Goal: Task Accomplishment & Management: Manage account settings

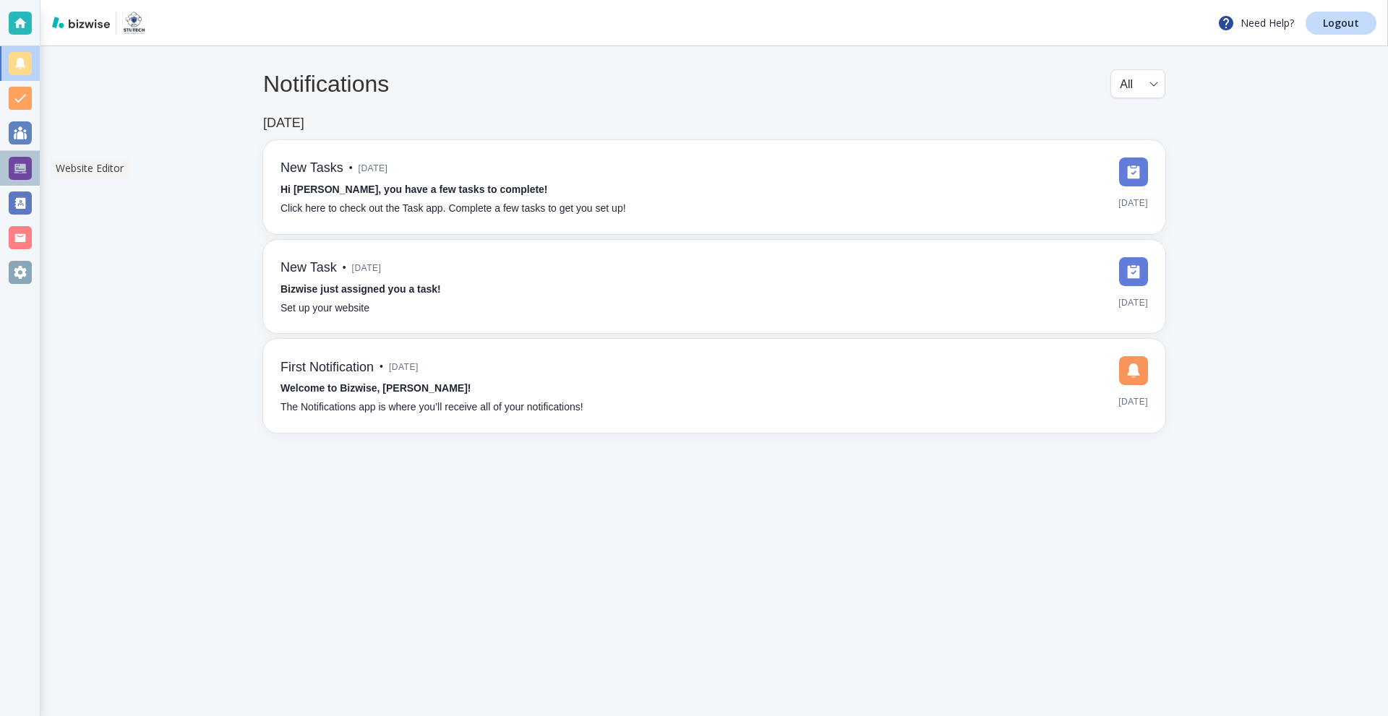
click at [22, 157] on div at bounding box center [20, 168] width 23 height 23
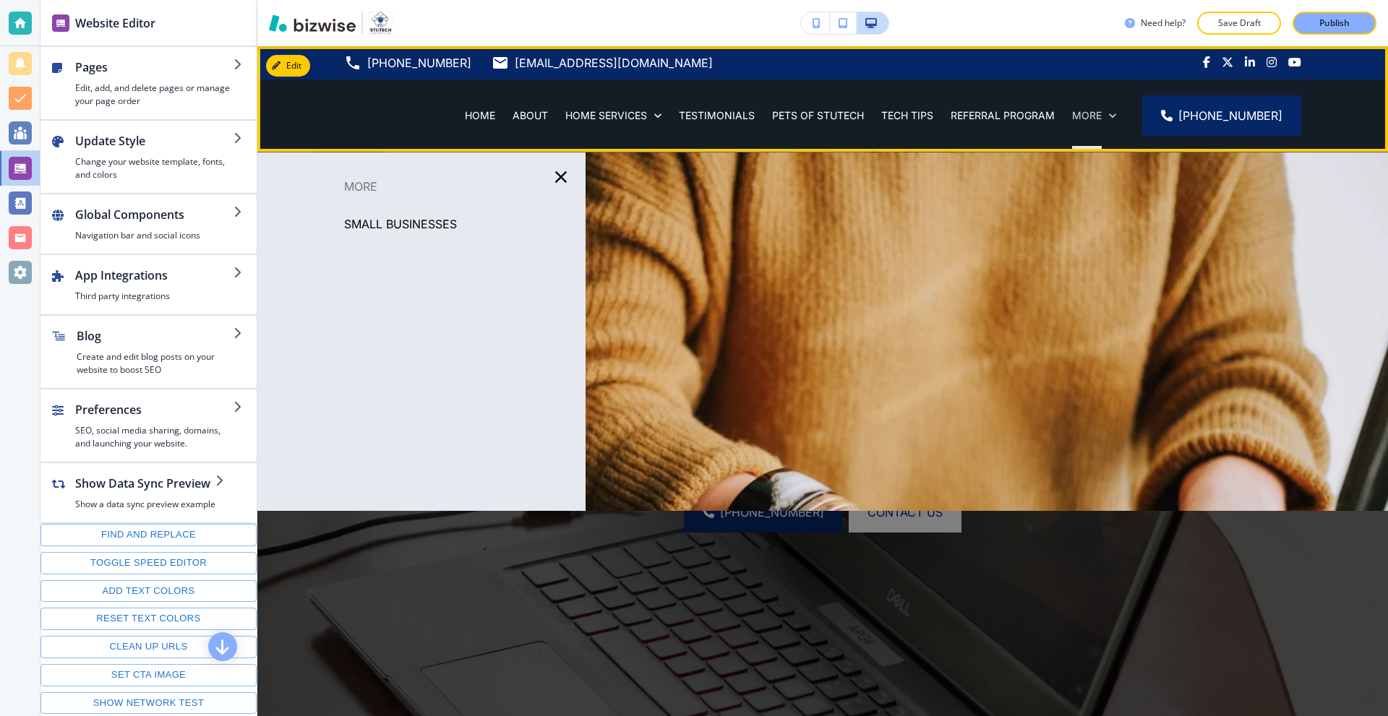
click at [1115, 116] on icon at bounding box center [1112, 115] width 7 height 4
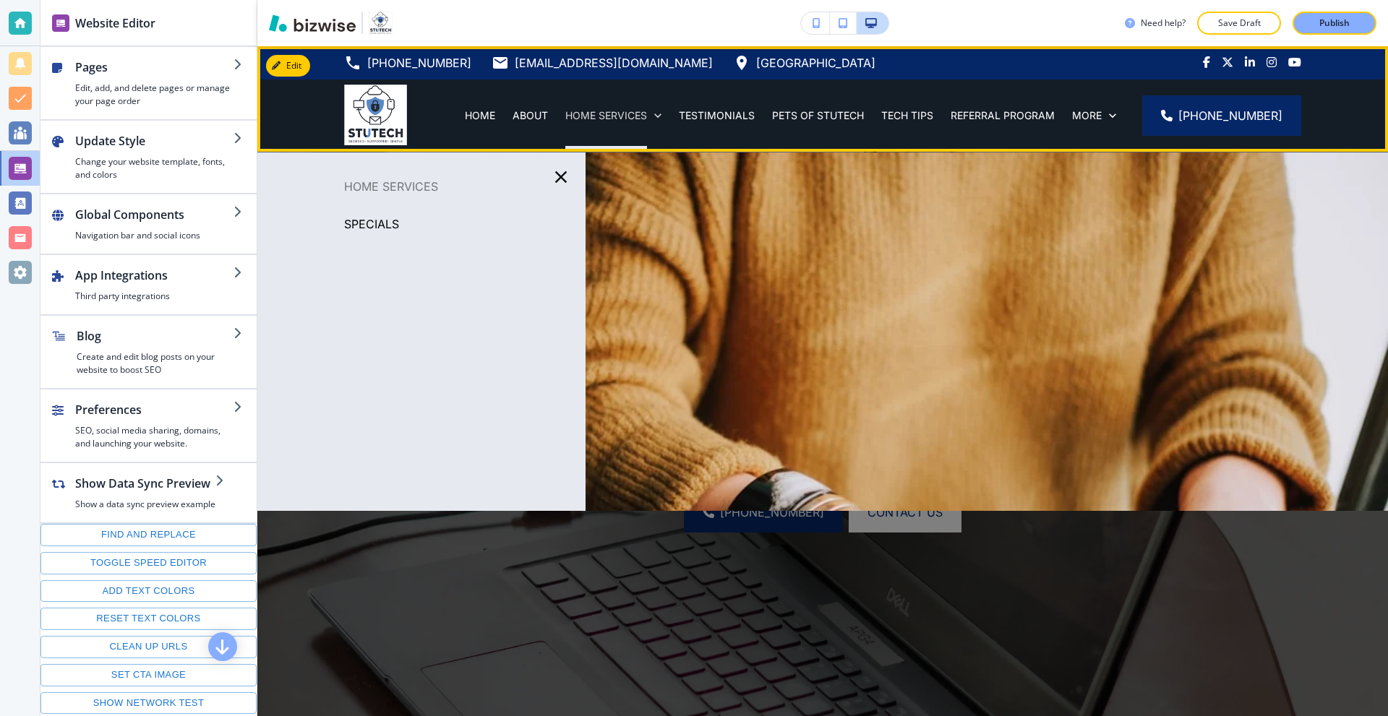
click at [623, 116] on p "HOME SERVICES" at bounding box center [606, 115] width 82 height 14
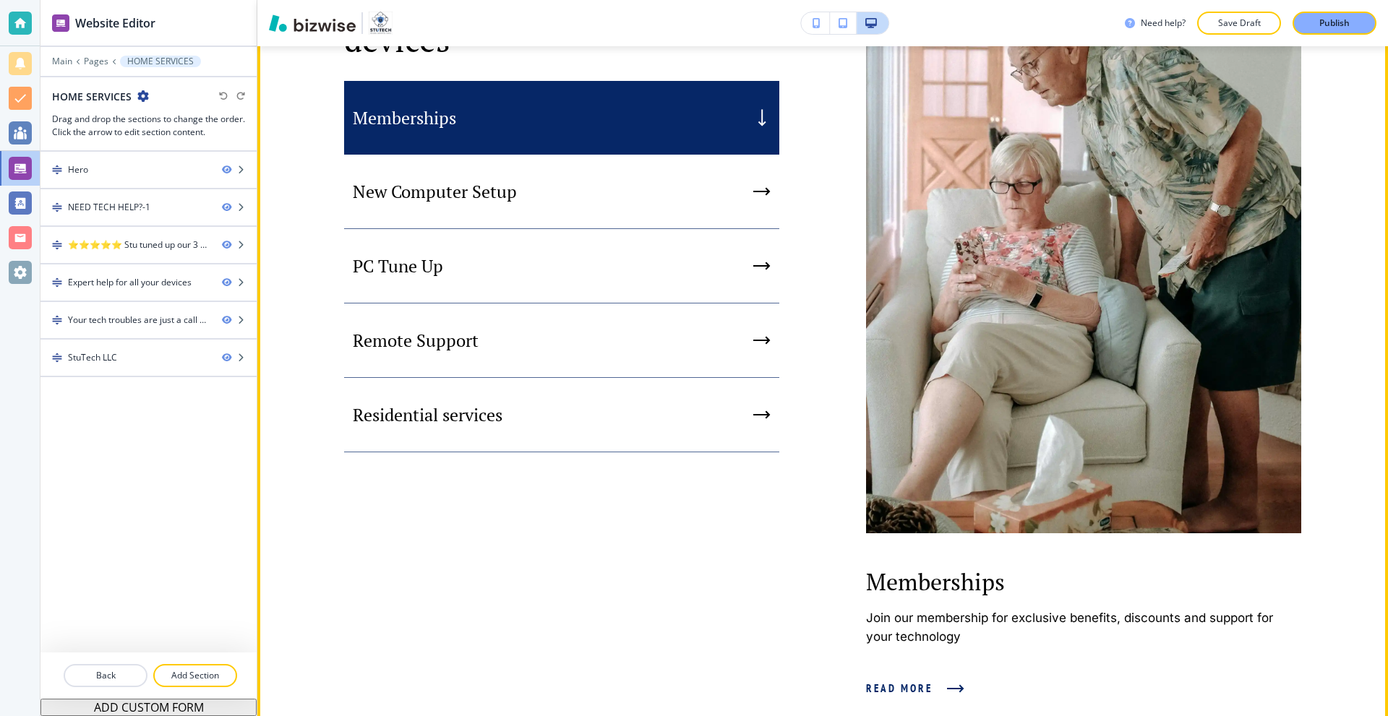
scroll to position [795, 0]
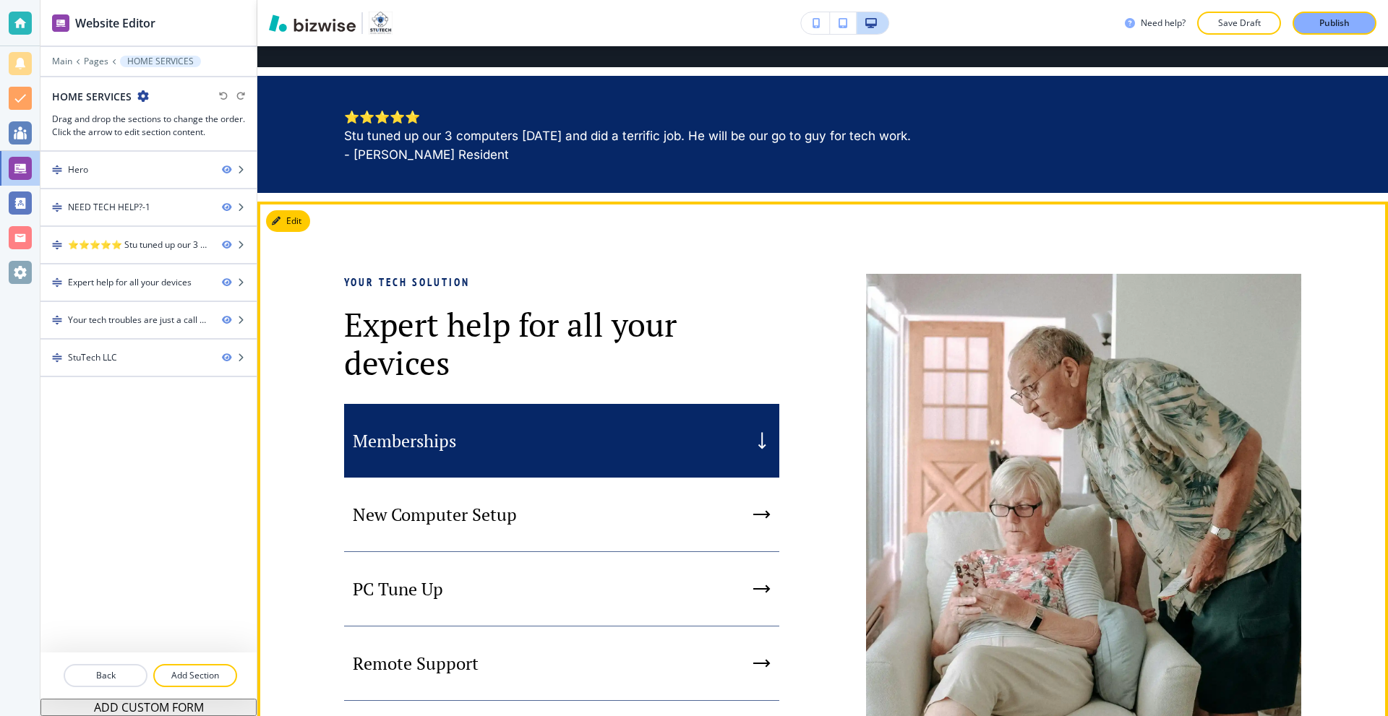
click at [476, 447] on div "Memberships" at bounding box center [561, 441] width 435 height 74
click at [755, 450] on div "button" at bounding box center [761, 440] width 13 height 17
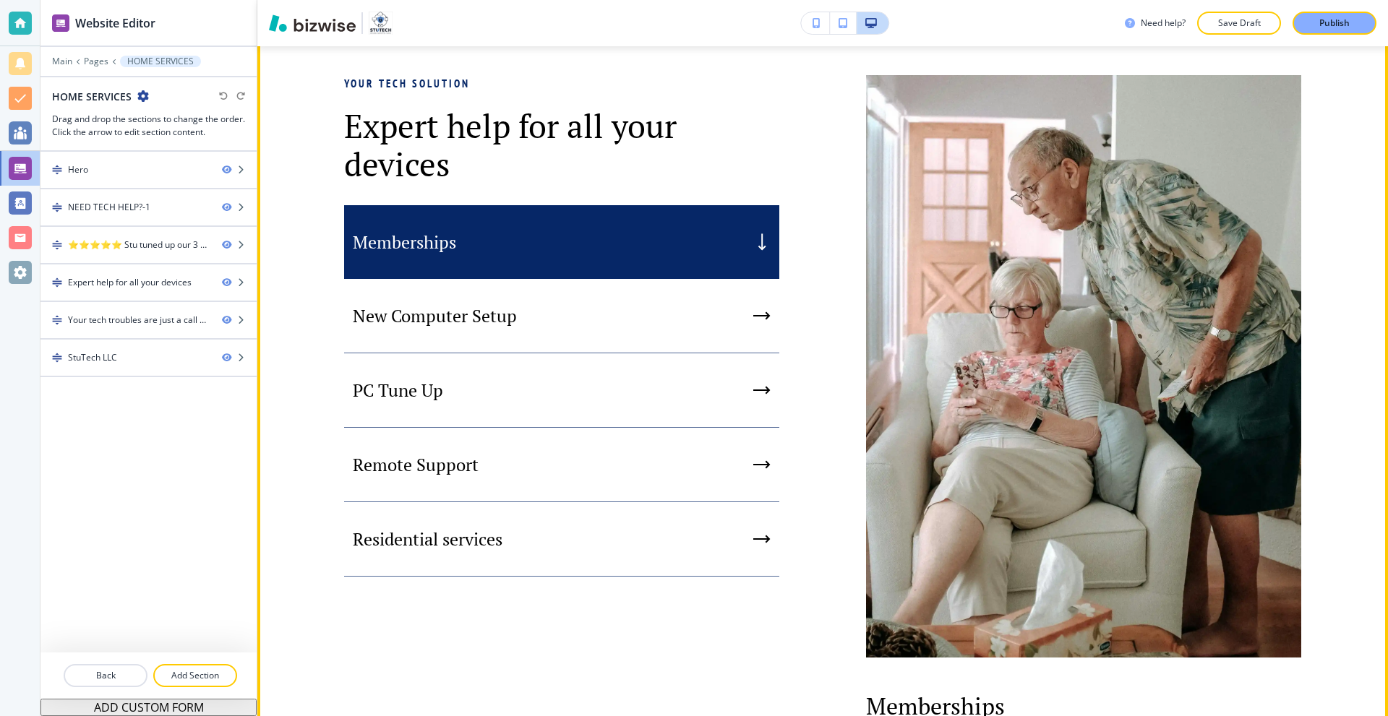
scroll to position [1229, 0]
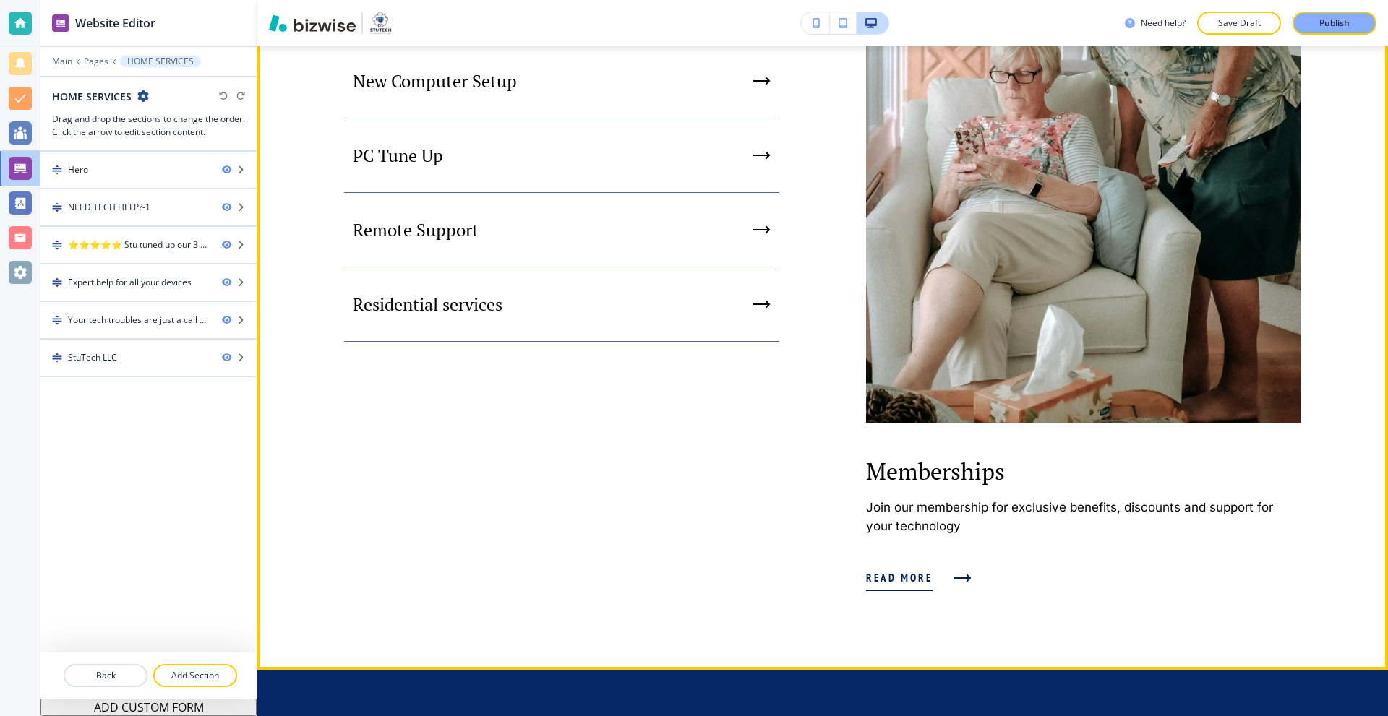
click at [901, 586] on span "Read more" at bounding box center [899, 578] width 67 height 17
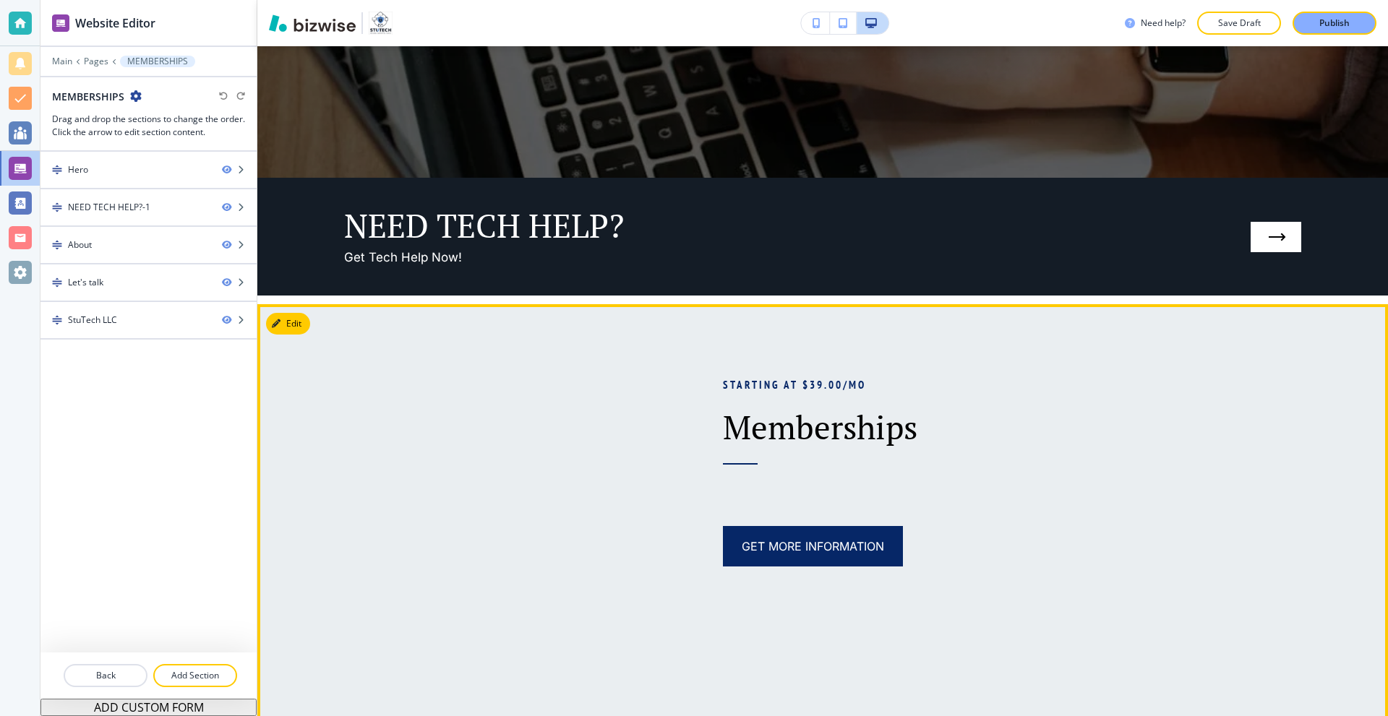
scroll to position [795, 0]
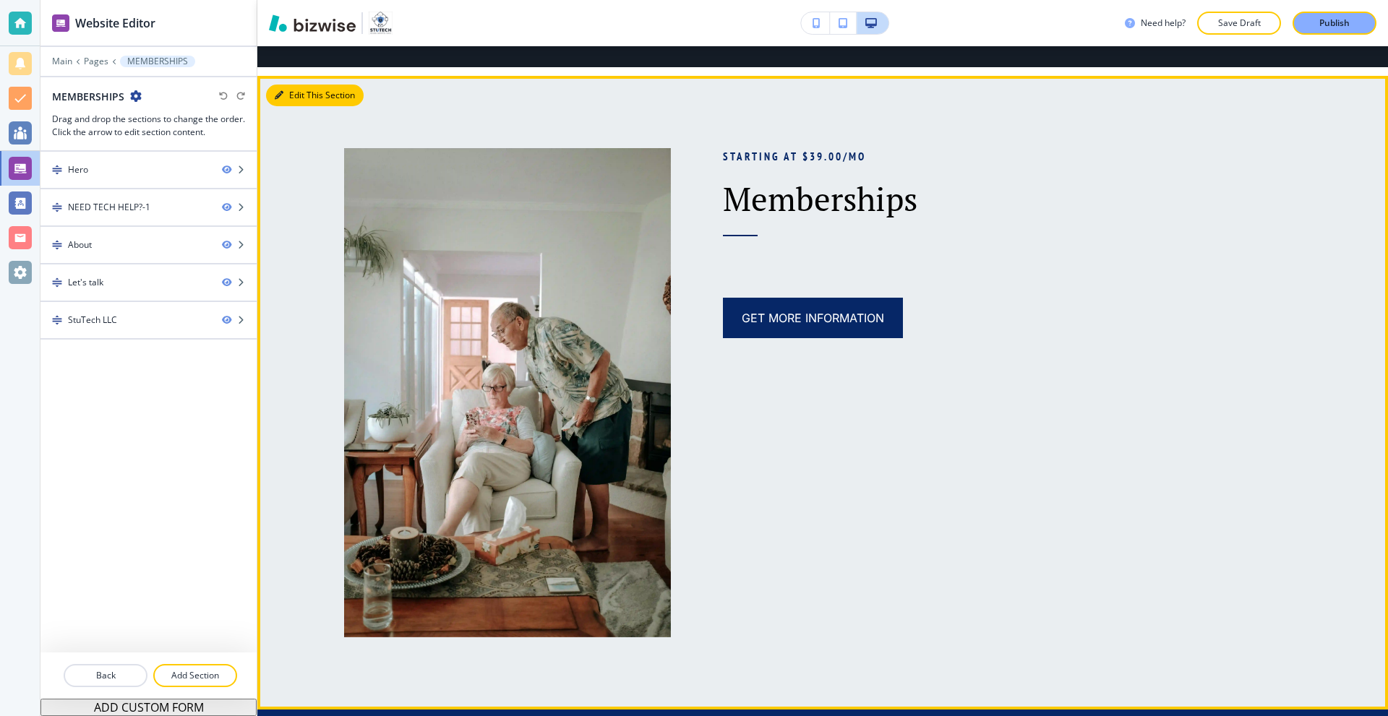
click at [275, 92] on icon "button" at bounding box center [279, 95] width 9 height 9
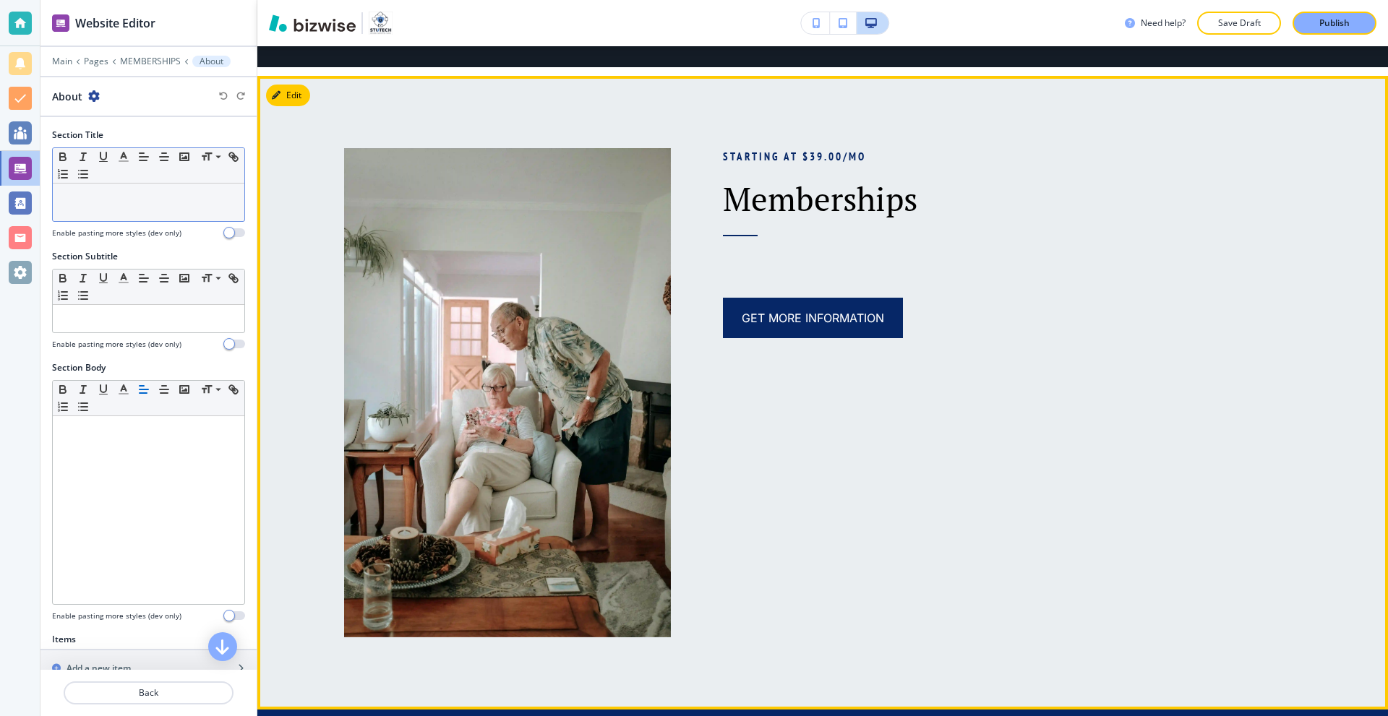
scroll to position [825, 0]
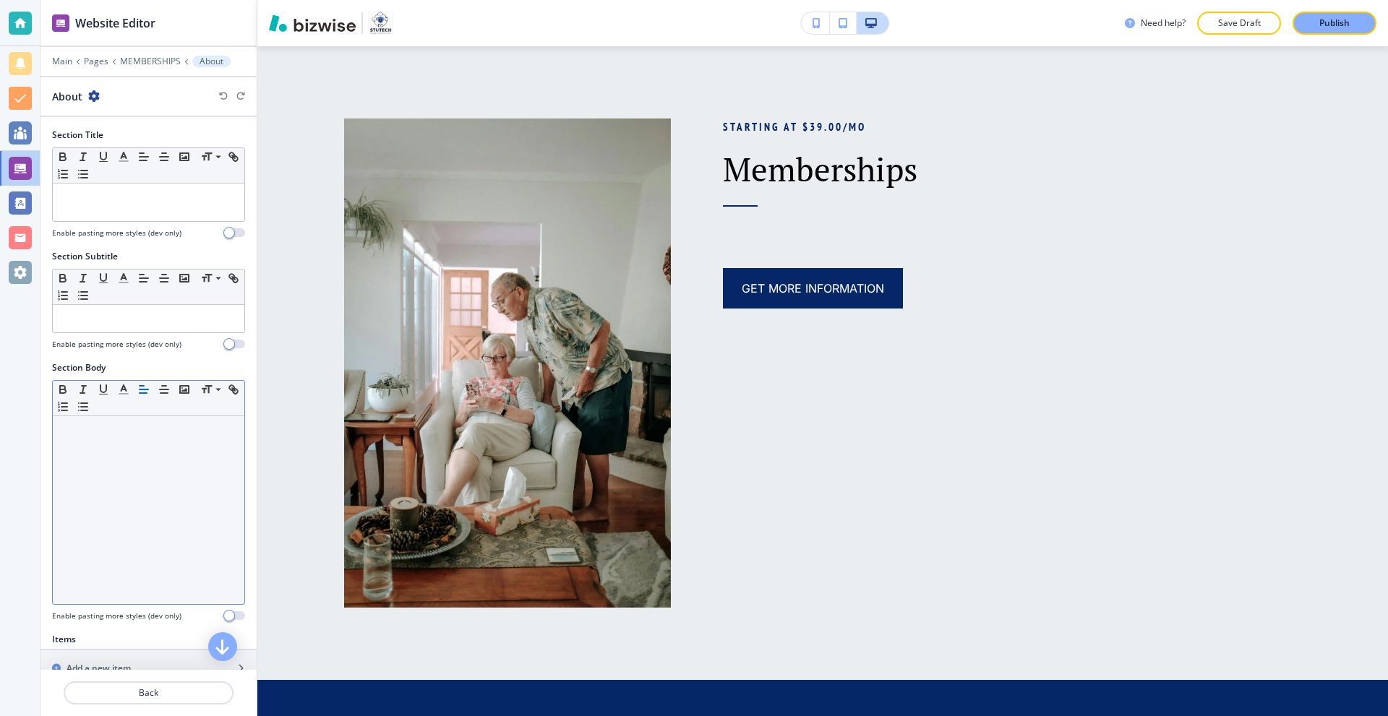
click at [119, 479] on div at bounding box center [149, 510] width 192 height 188
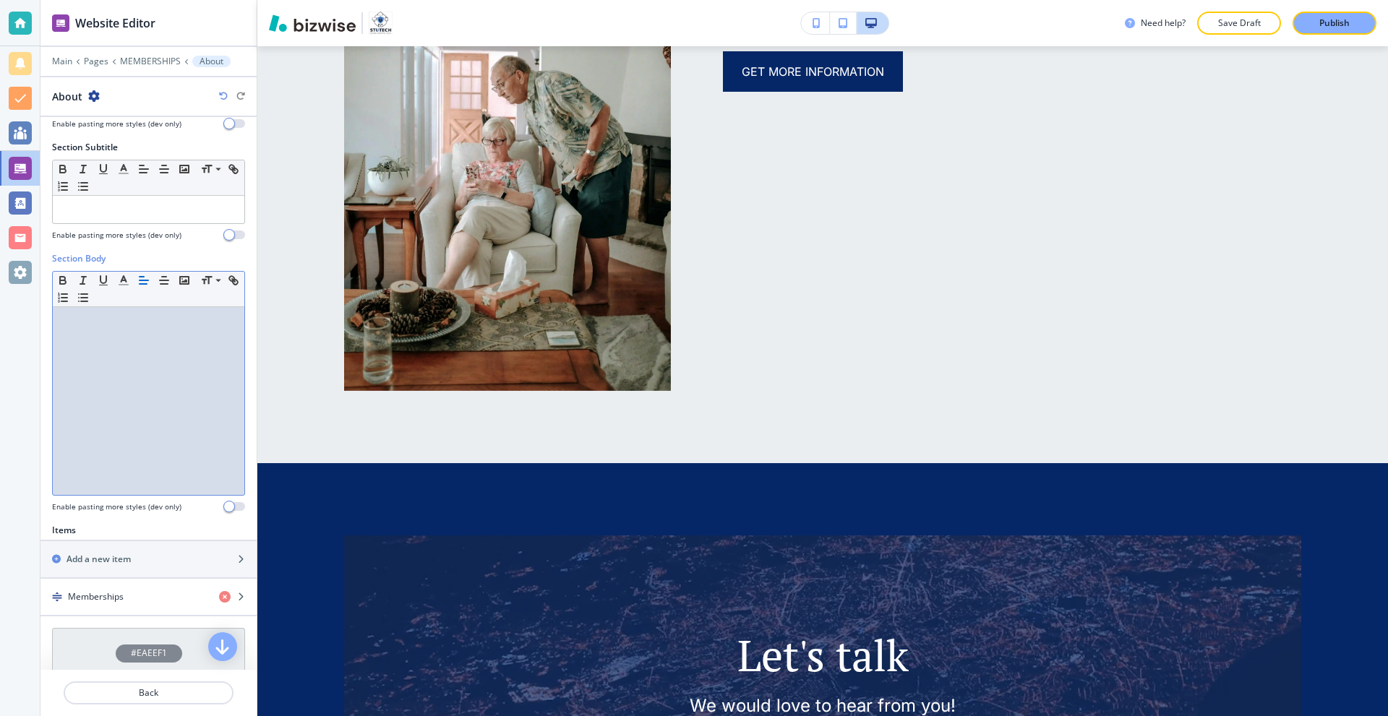
scroll to position [145, 0]
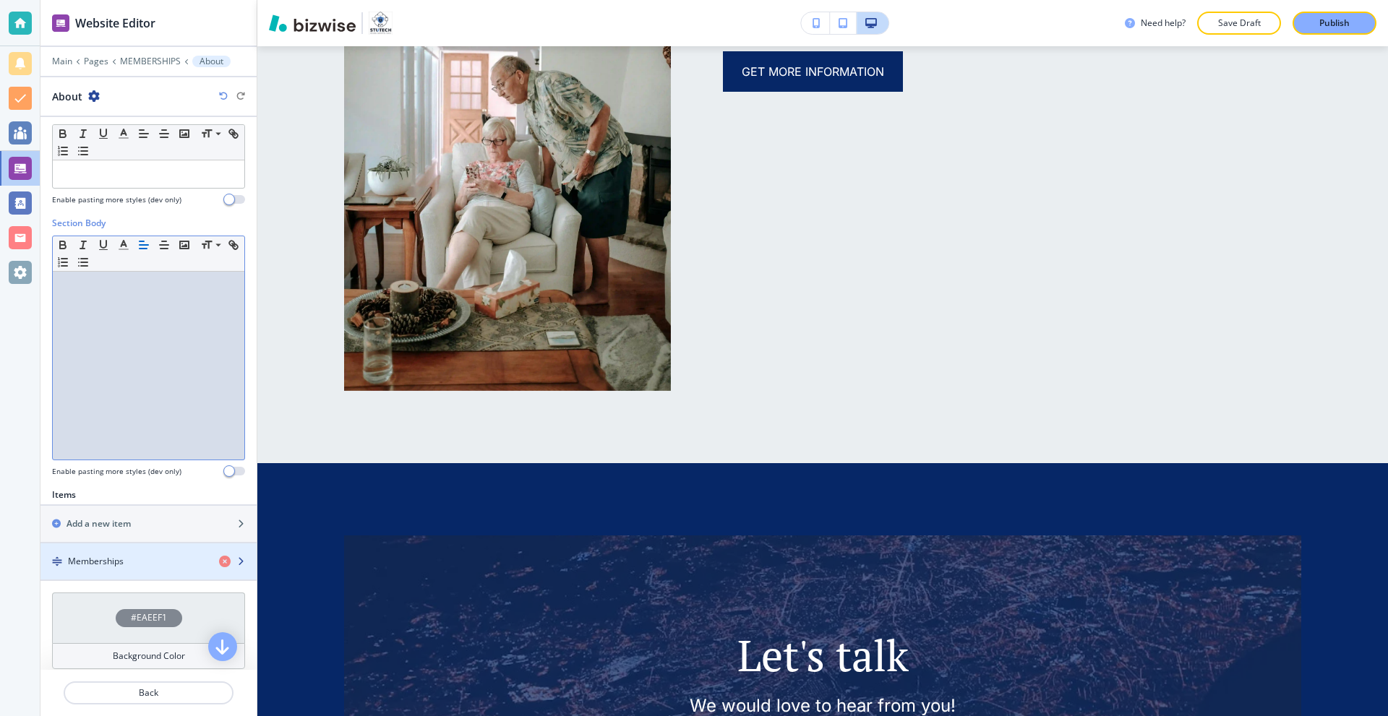
click at [107, 564] on h4 "Memberships" at bounding box center [96, 561] width 56 height 13
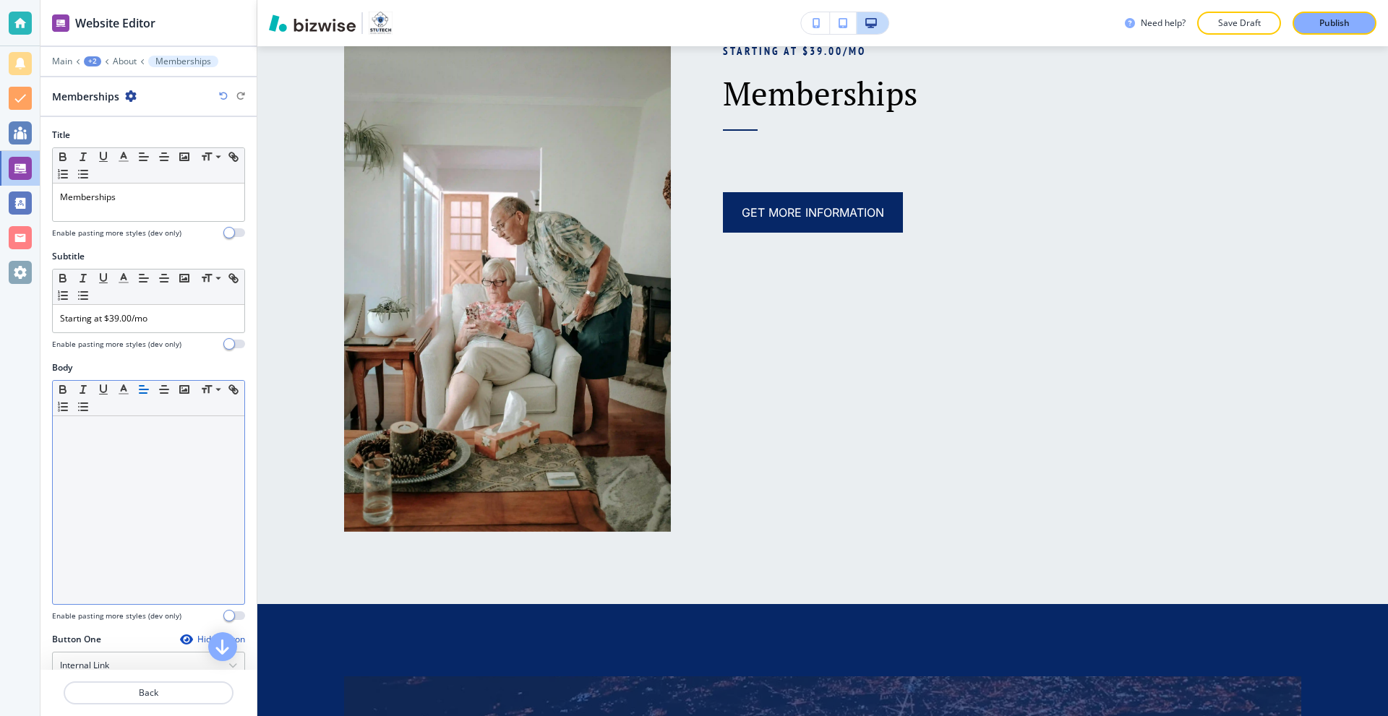
scroll to position [825, 0]
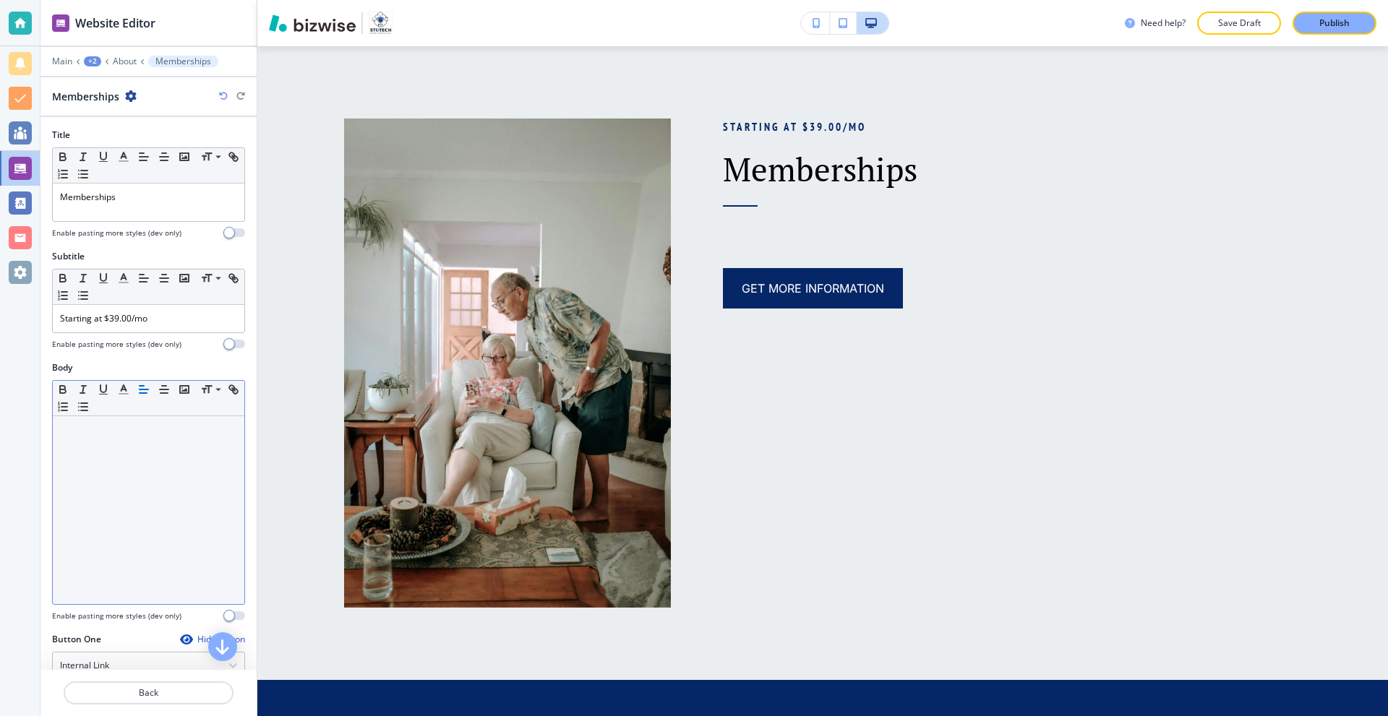
click at [125, 450] on div at bounding box center [149, 510] width 192 height 188
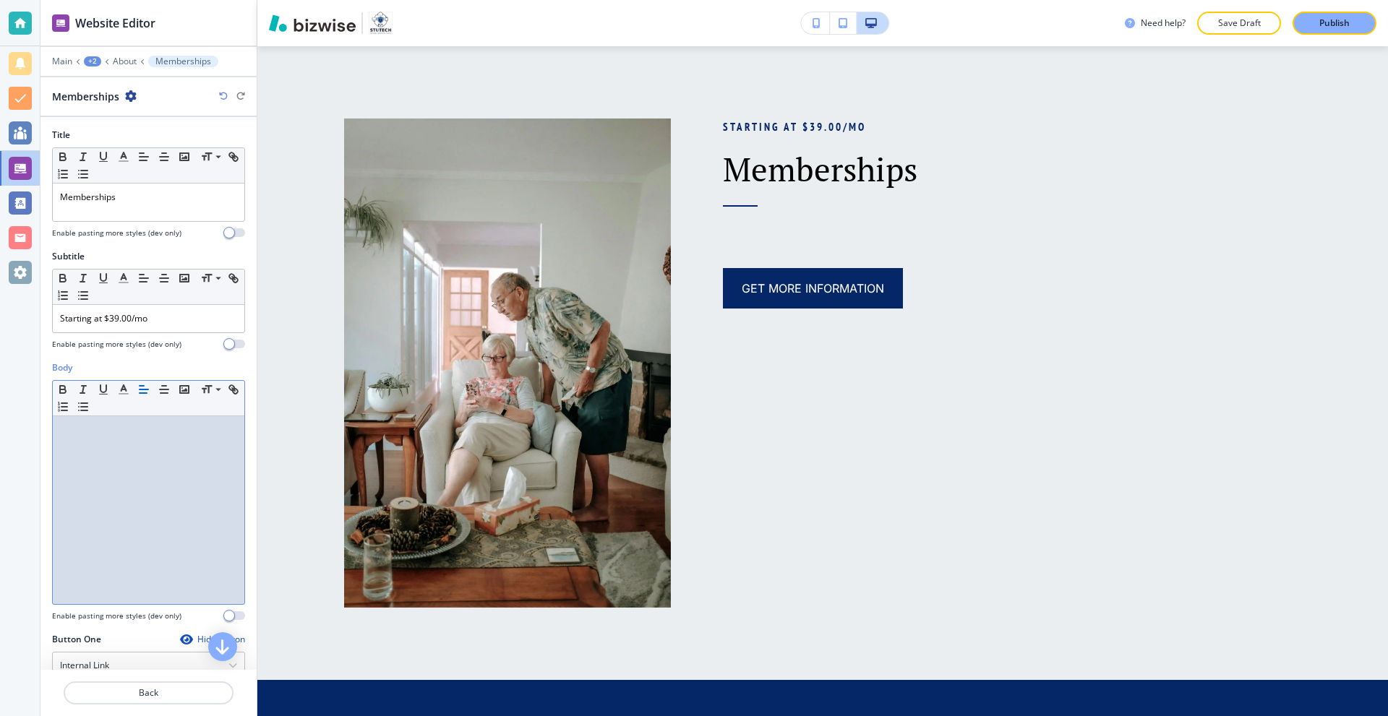
click at [103, 429] on p at bounding box center [148, 430] width 177 height 13
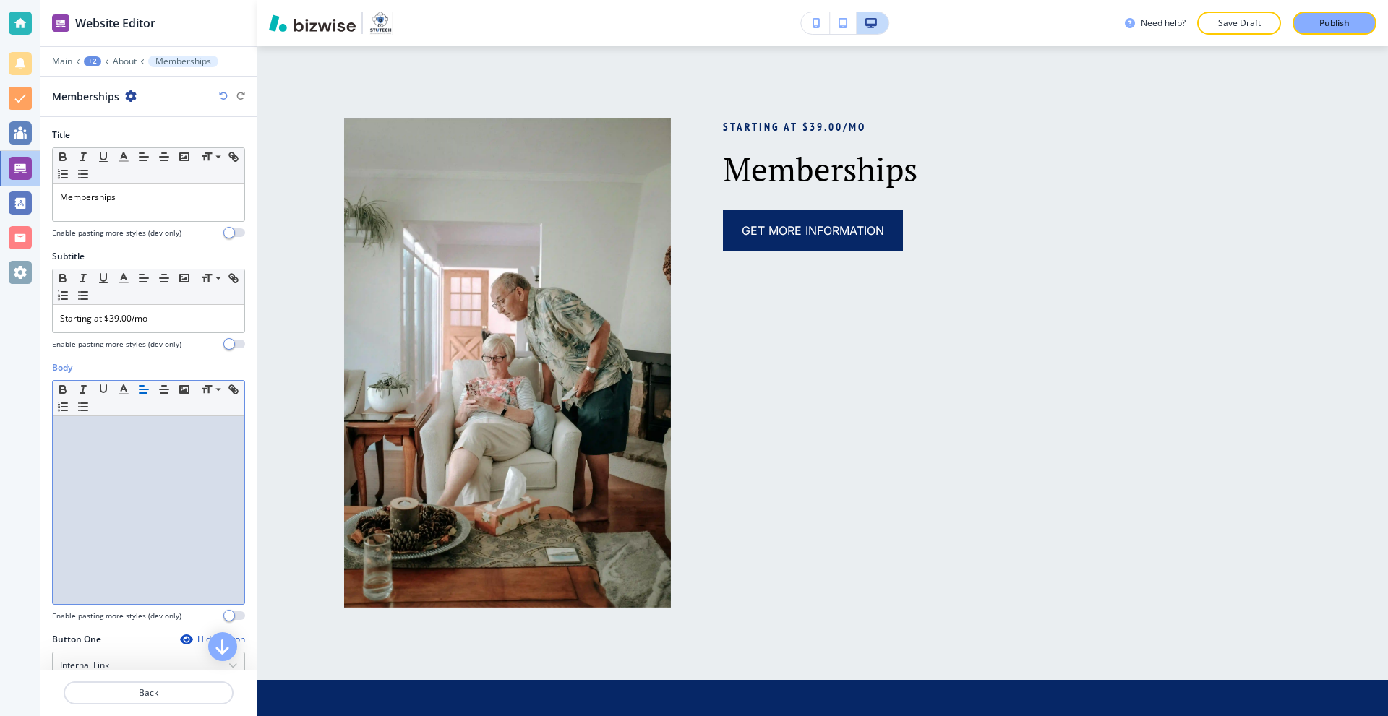
click at [86, 443] on div at bounding box center [149, 510] width 192 height 188
click at [83, 441] on div at bounding box center [149, 510] width 192 height 188
click at [84, 439] on div at bounding box center [149, 510] width 192 height 188
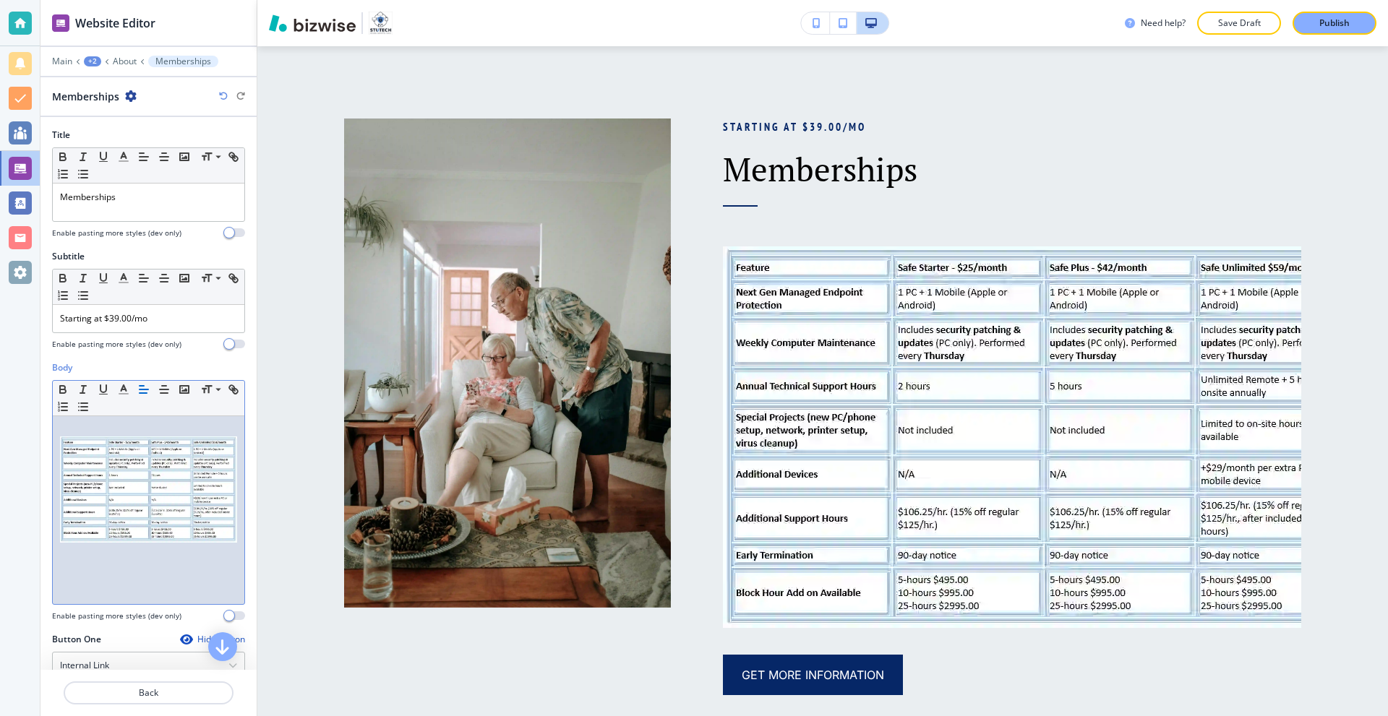
click at [195, 494] on img at bounding box center [148, 490] width 177 height 107
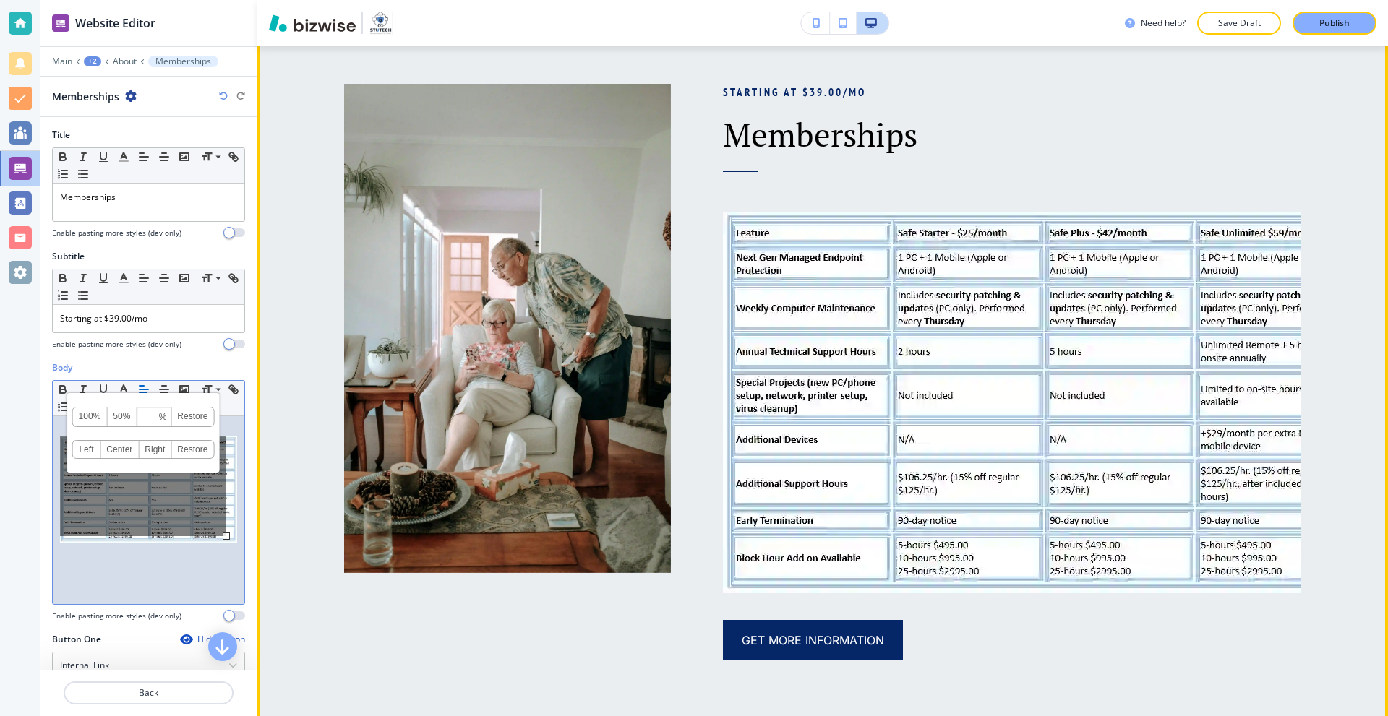
scroll to position [969, 0]
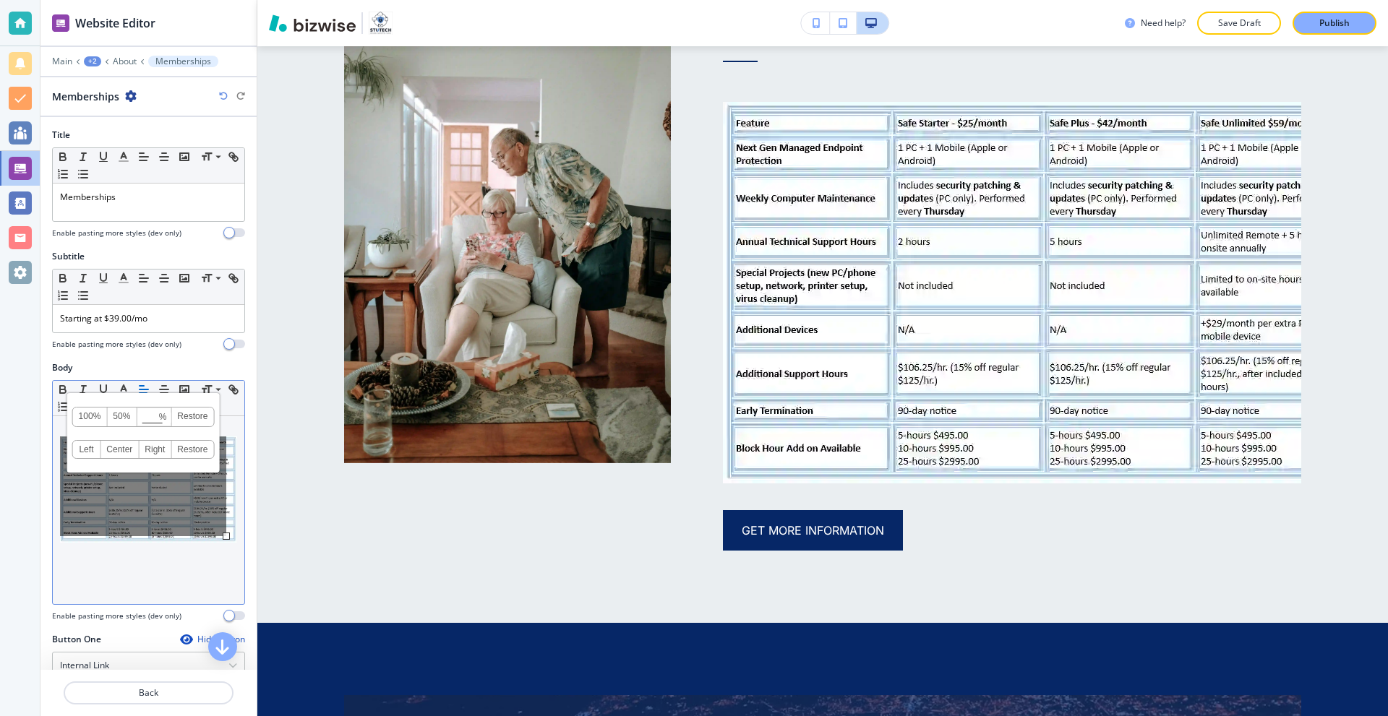
click at [163, 415] on span "%" at bounding box center [163, 416] width 8 height 17
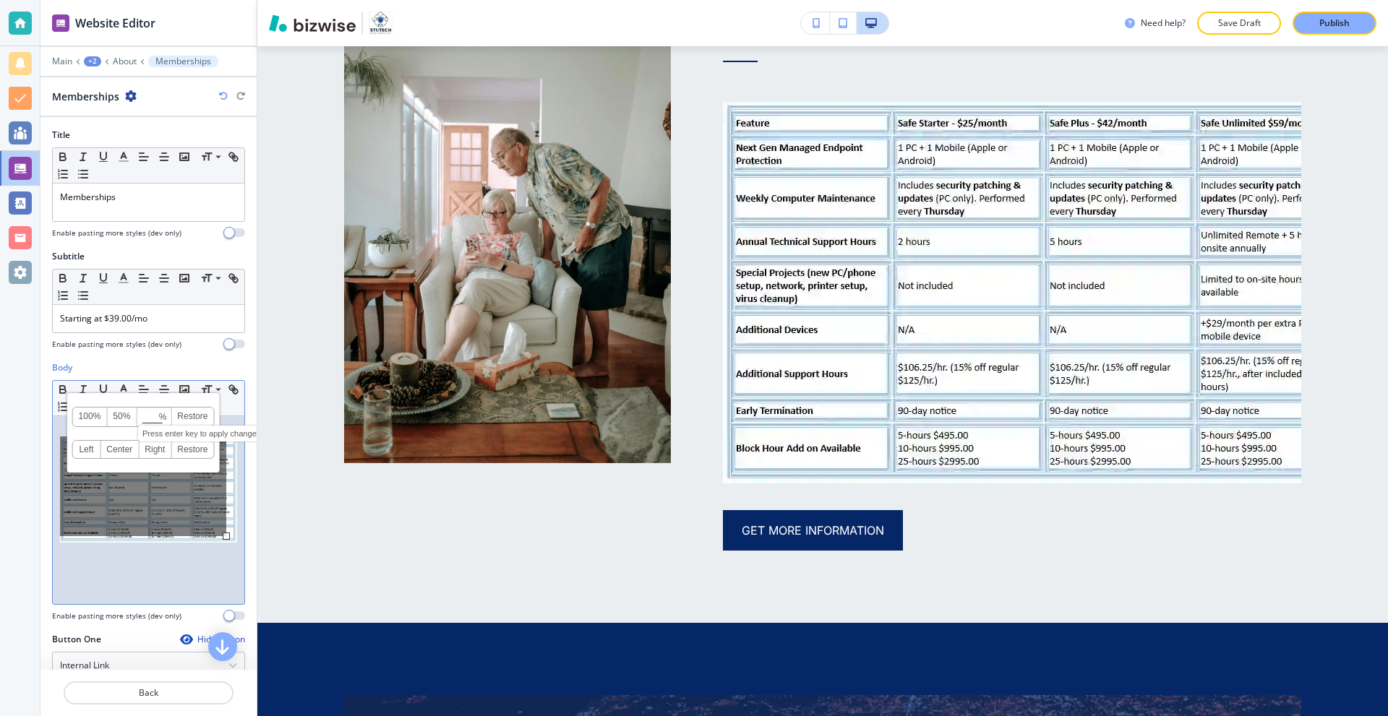
click at [155, 417] on input at bounding box center [153, 418] width 33 height 10
type input "80"
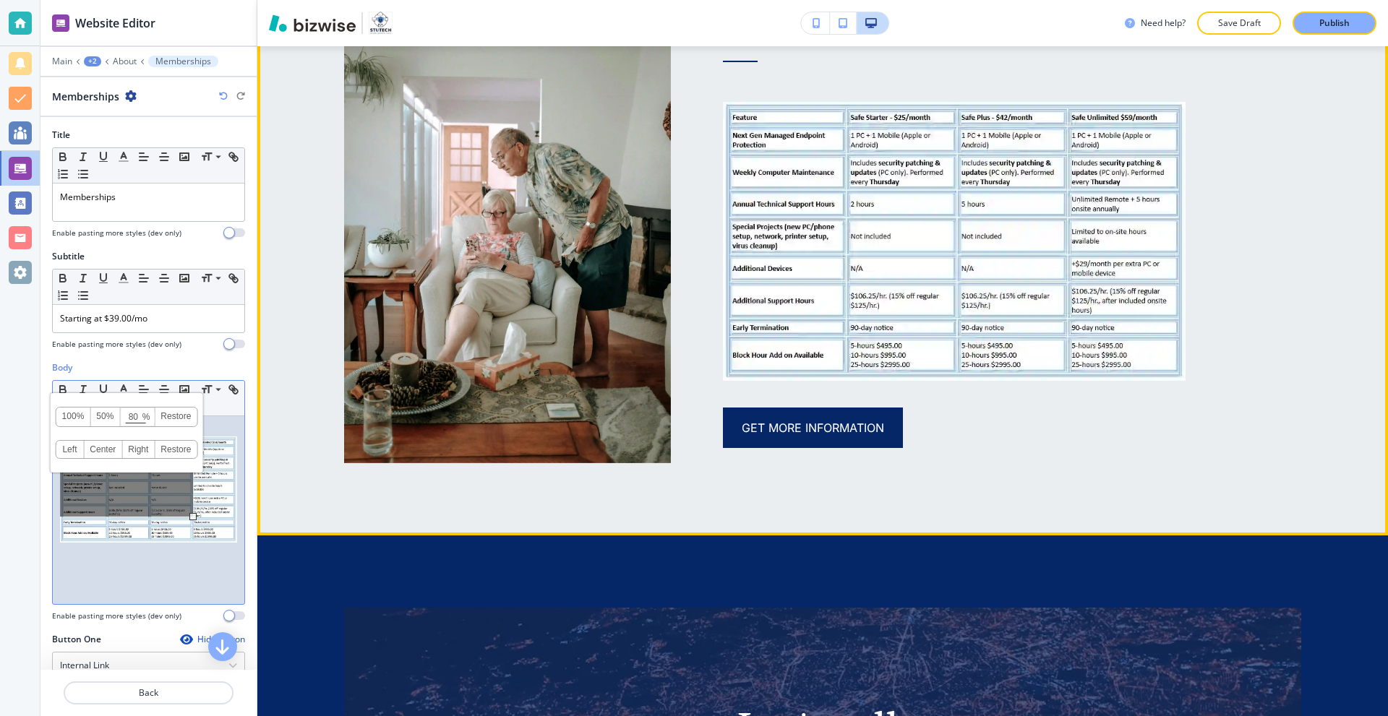
click at [820, 210] on img at bounding box center [954, 241] width 463 height 279
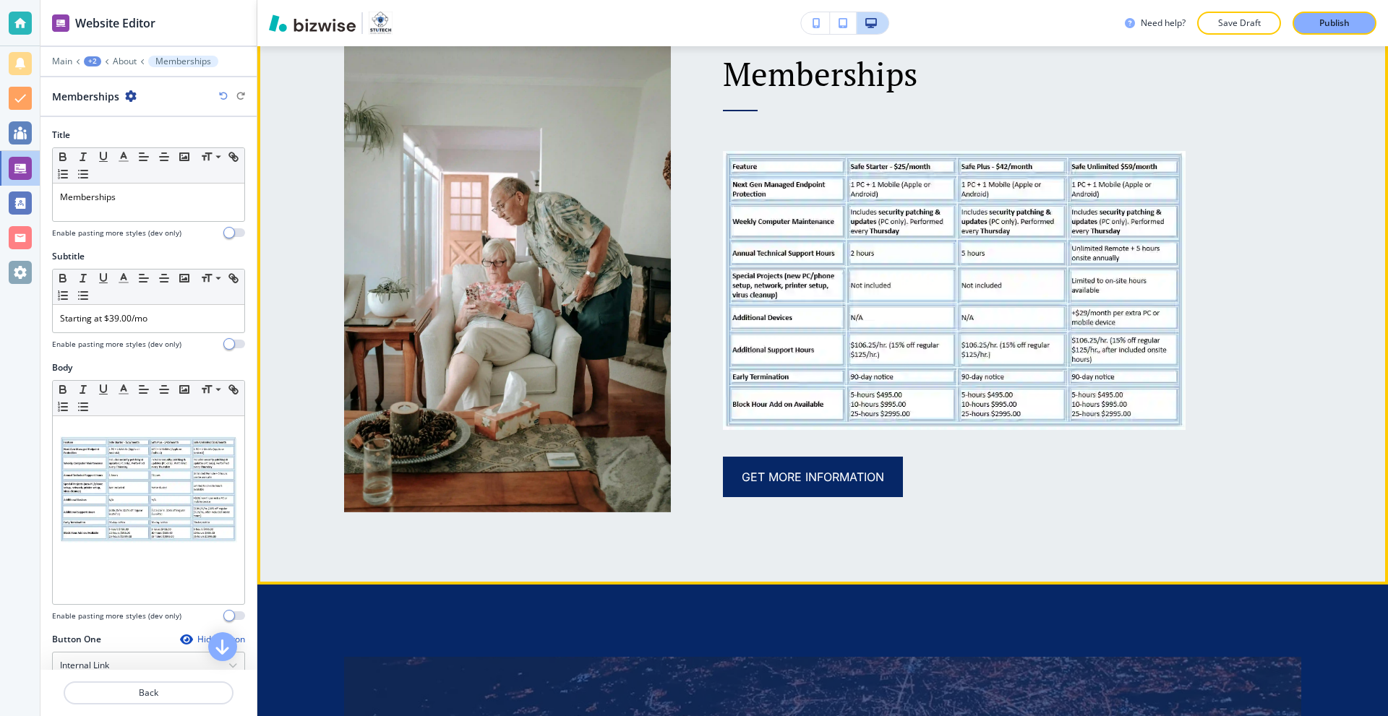
scroll to position [752, 0]
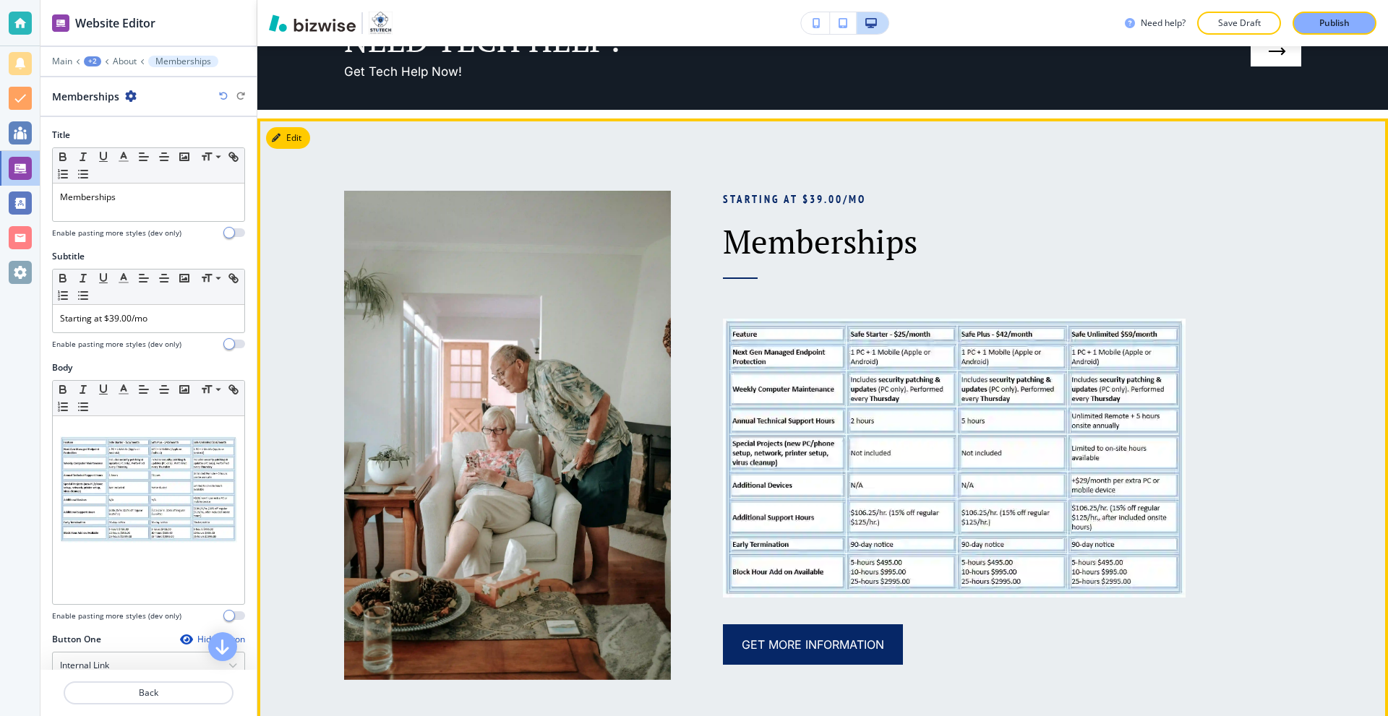
click at [823, 343] on img at bounding box center [954, 458] width 463 height 279
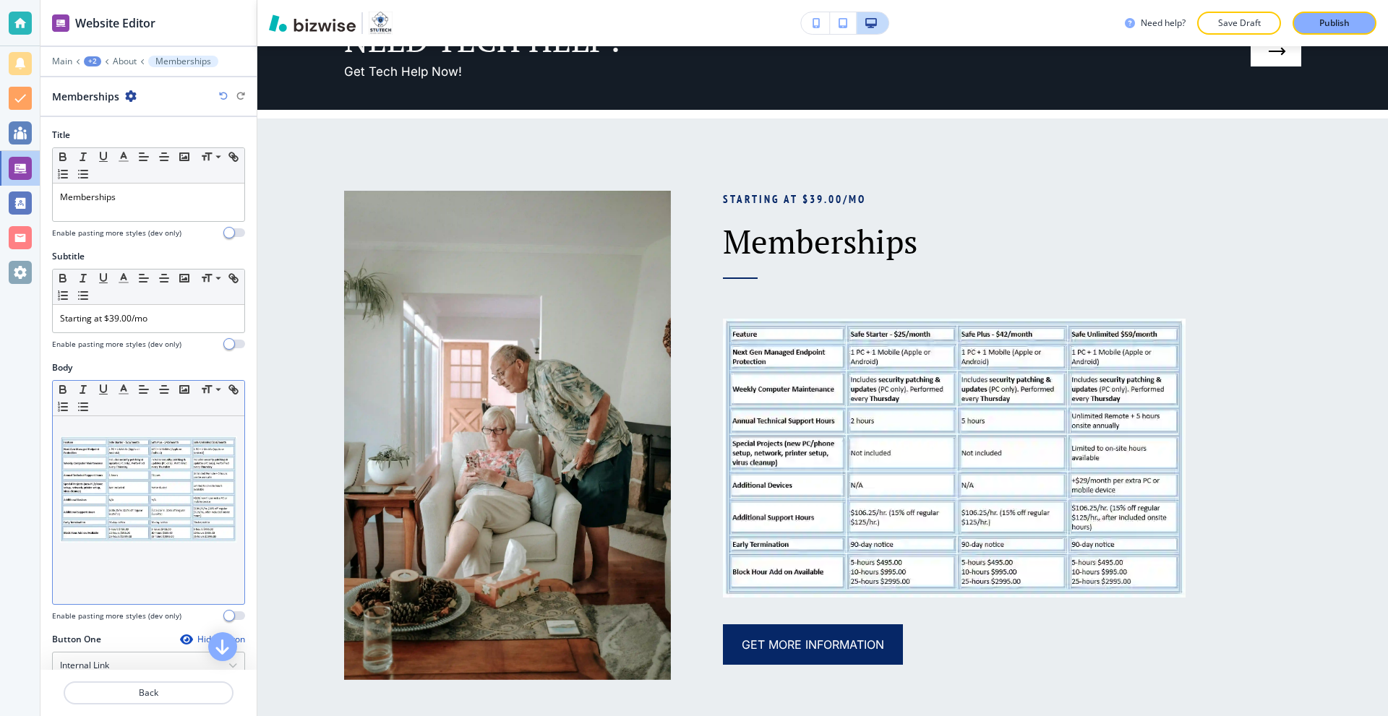
click at [207, 484] on img at bounding box center [148, 490] width 177 height 107
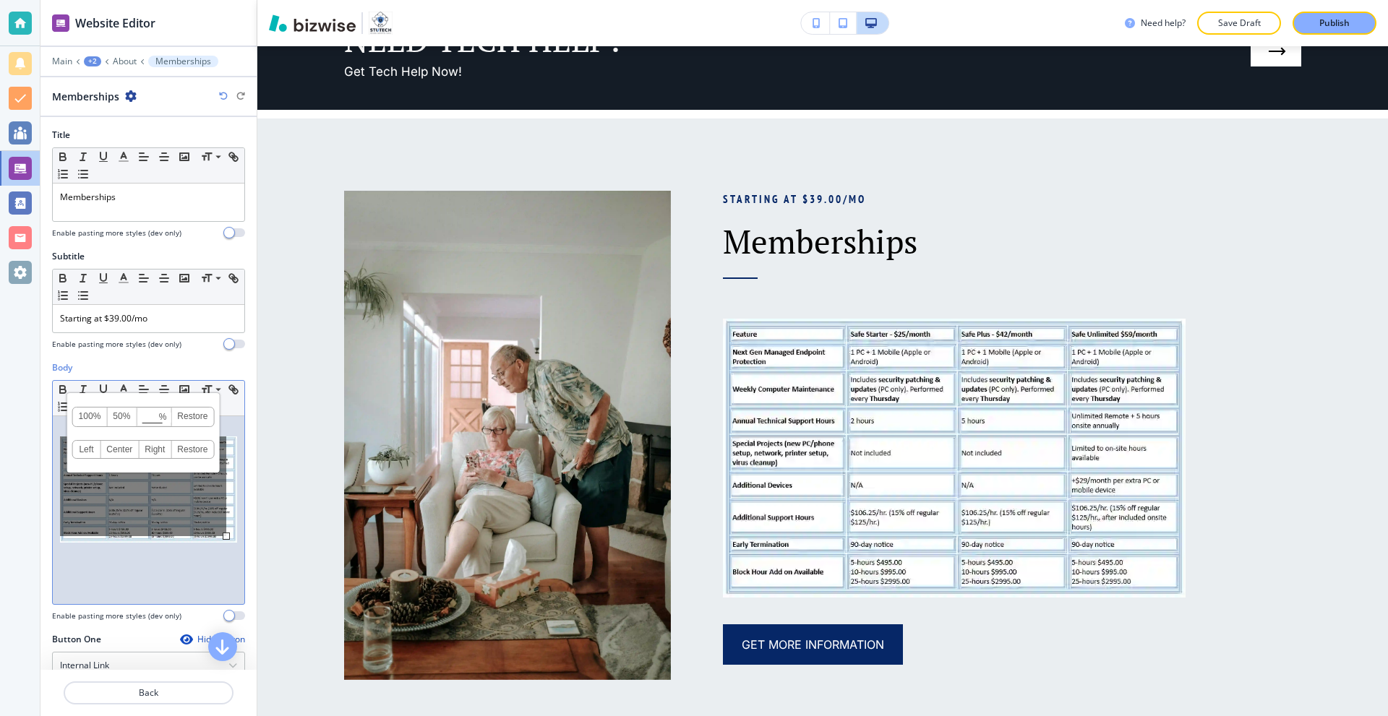
click at [203, 524] on div "100% 50% % Press enter key to apply change! [GEOGRAPHIC_DATA] Left Center Right…" at bounding box center [143, 487] width 166 height 100
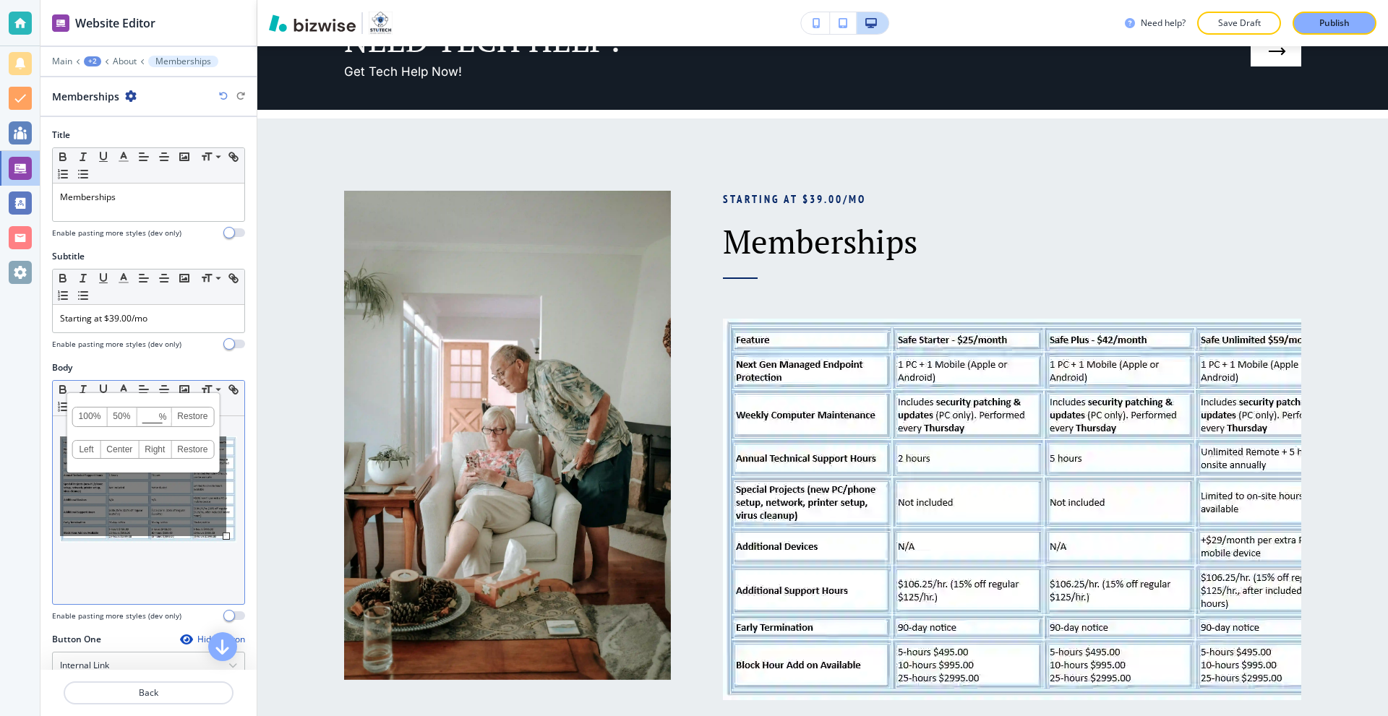
click at [221, 519] on div "100% 50% % Press enter key to apply change! [GEOGRAPHIC_DATA] Left Center Right…" at bounding box center [143, 487] width 166 height 100
click at [228, 517] on div at bounding box center [149, 510] width 192 height 188
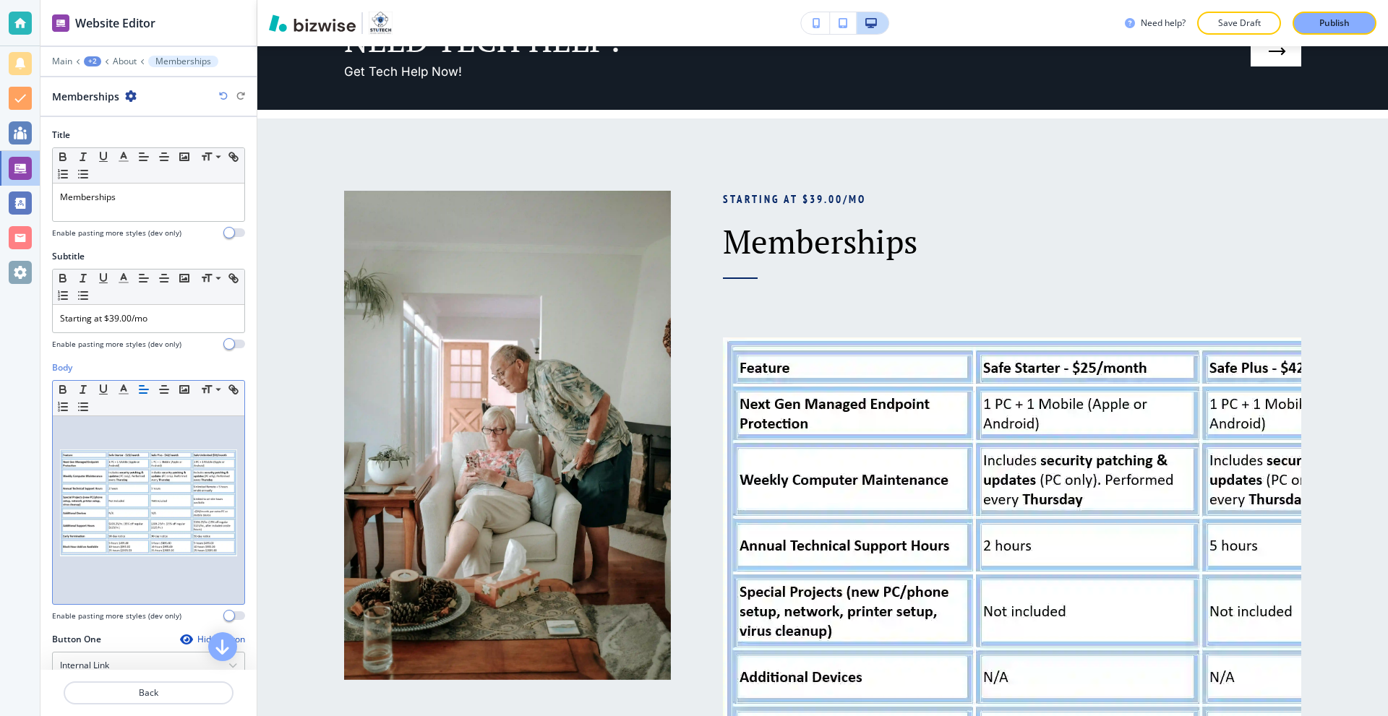
click at [176, 483] on img at bounding box center [148, 503] width 177 height 107
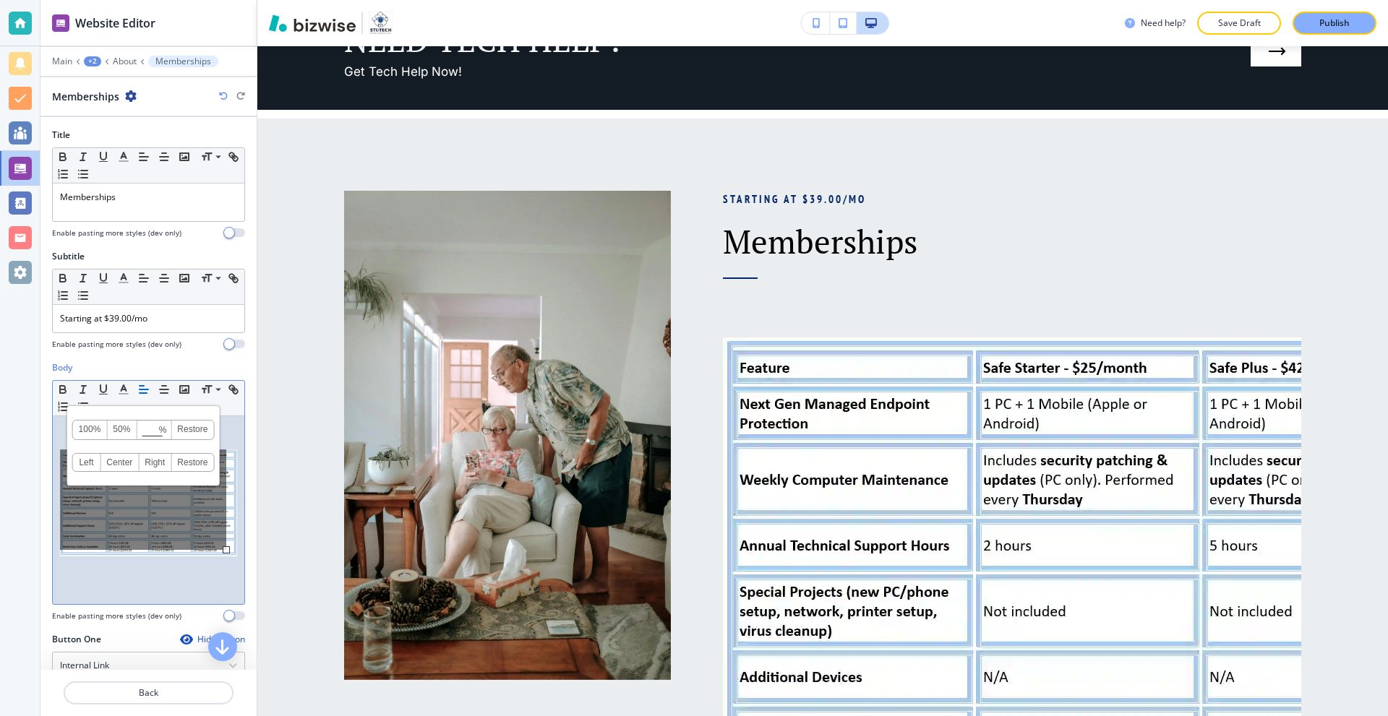
click at [122, 428] on link "50%" at bounding box center [122, 430] width 30 height 19
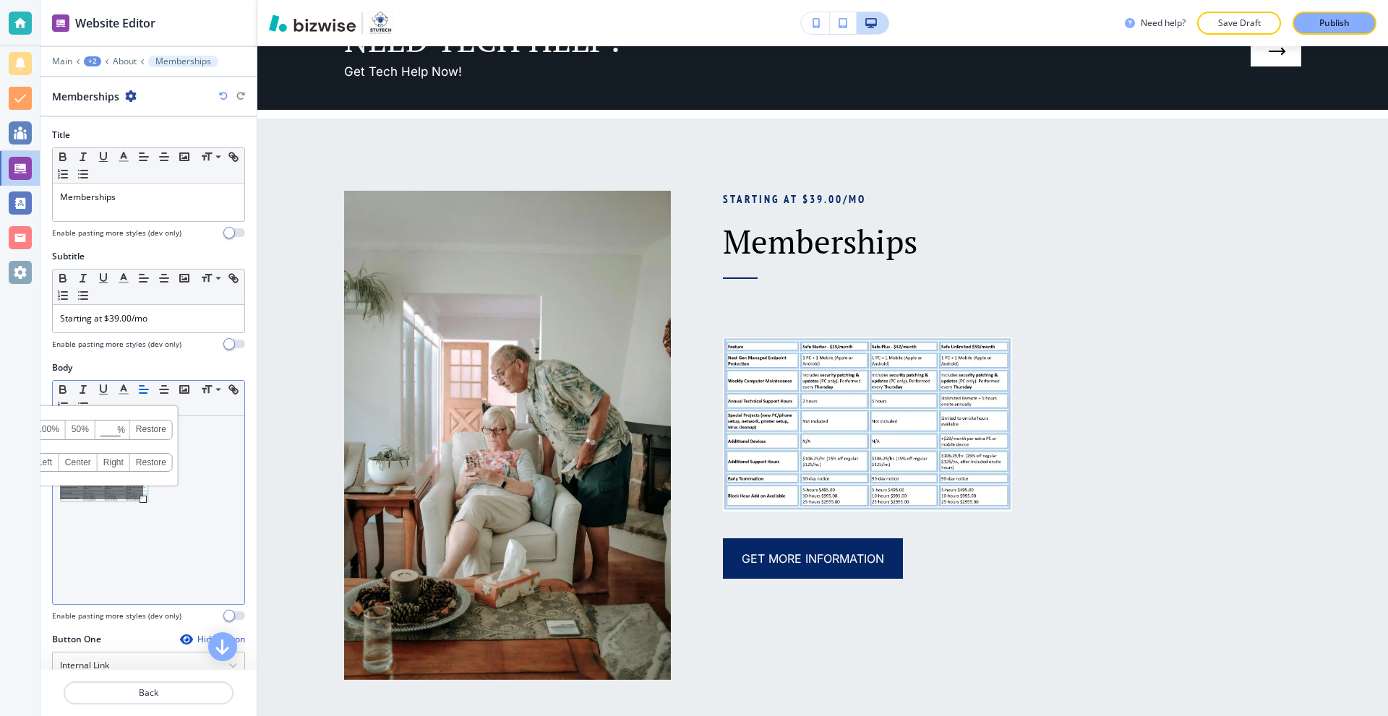
click at [116, 424] on span "% Press enter key to apply change!" at bounding box center [112, 430] width 35 height 19
click at [107, 426] on input at bounding box center [112, 431] width 33 height 10
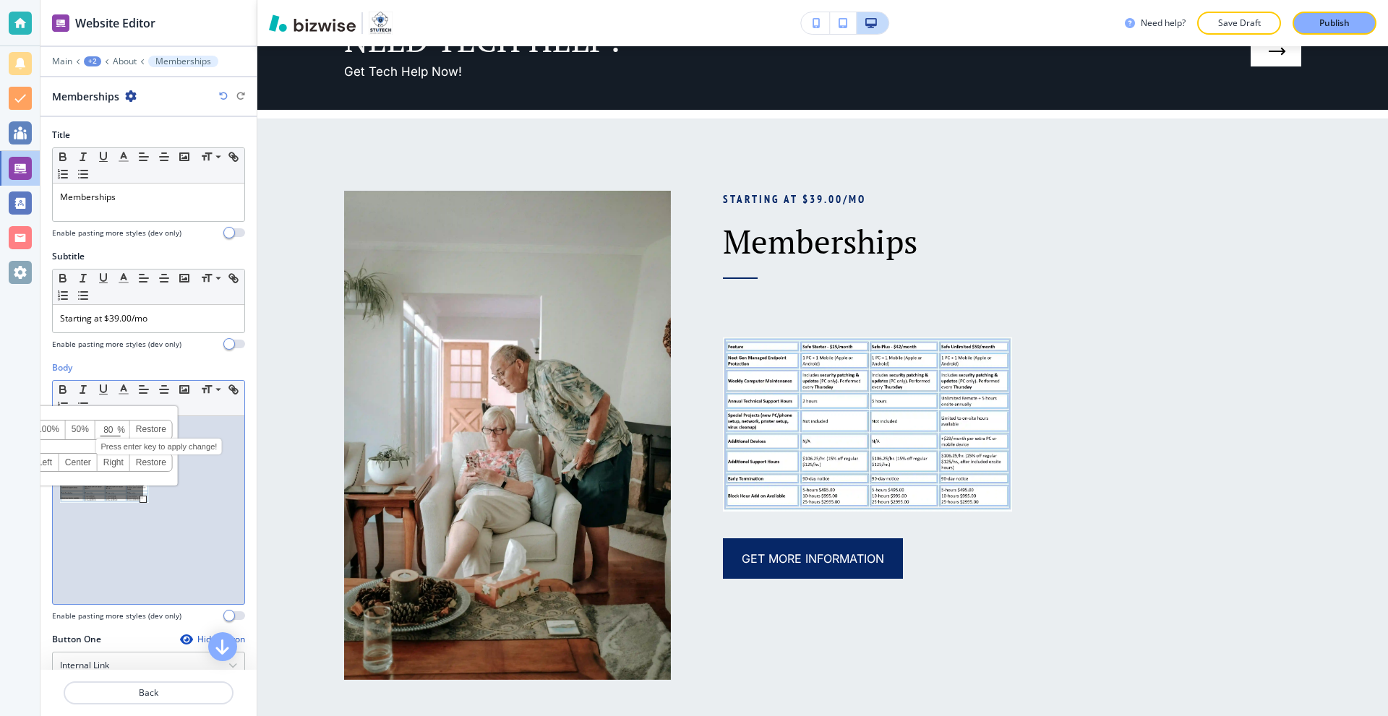
type input "80"
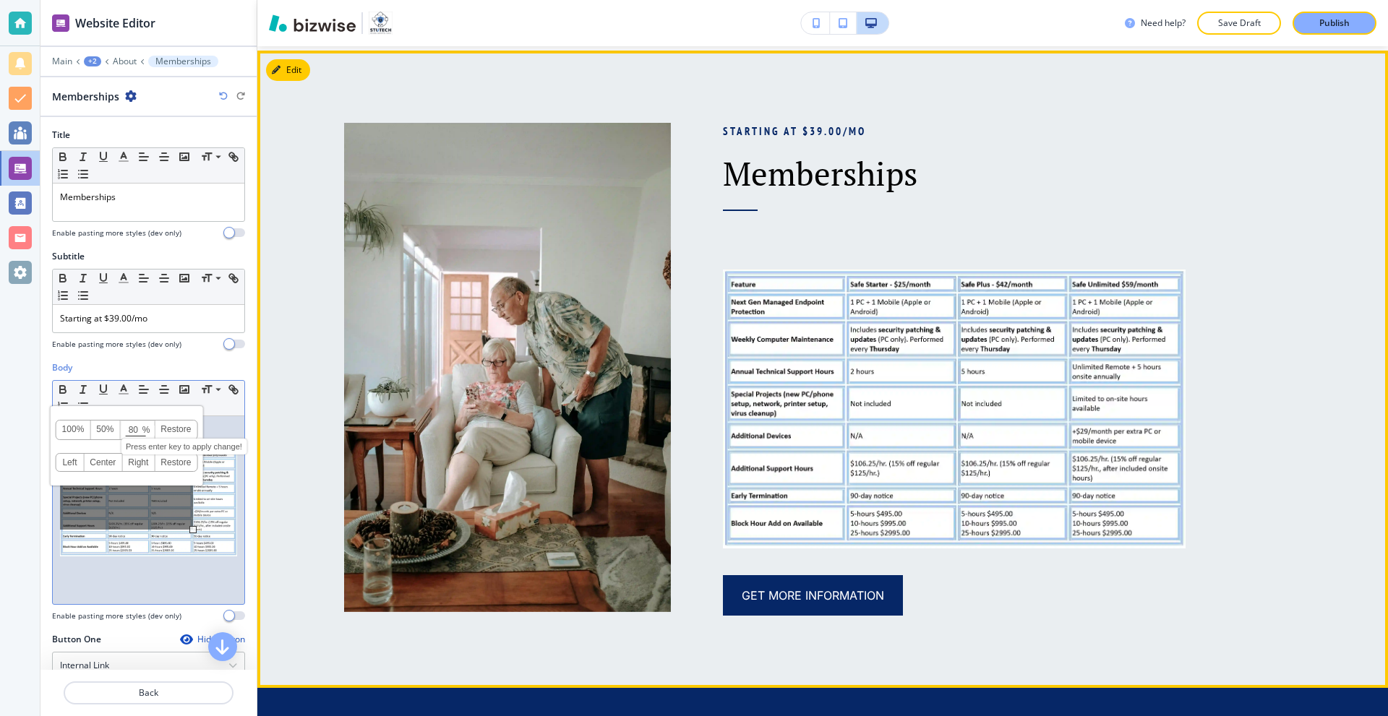
scroll to position [825, 0]
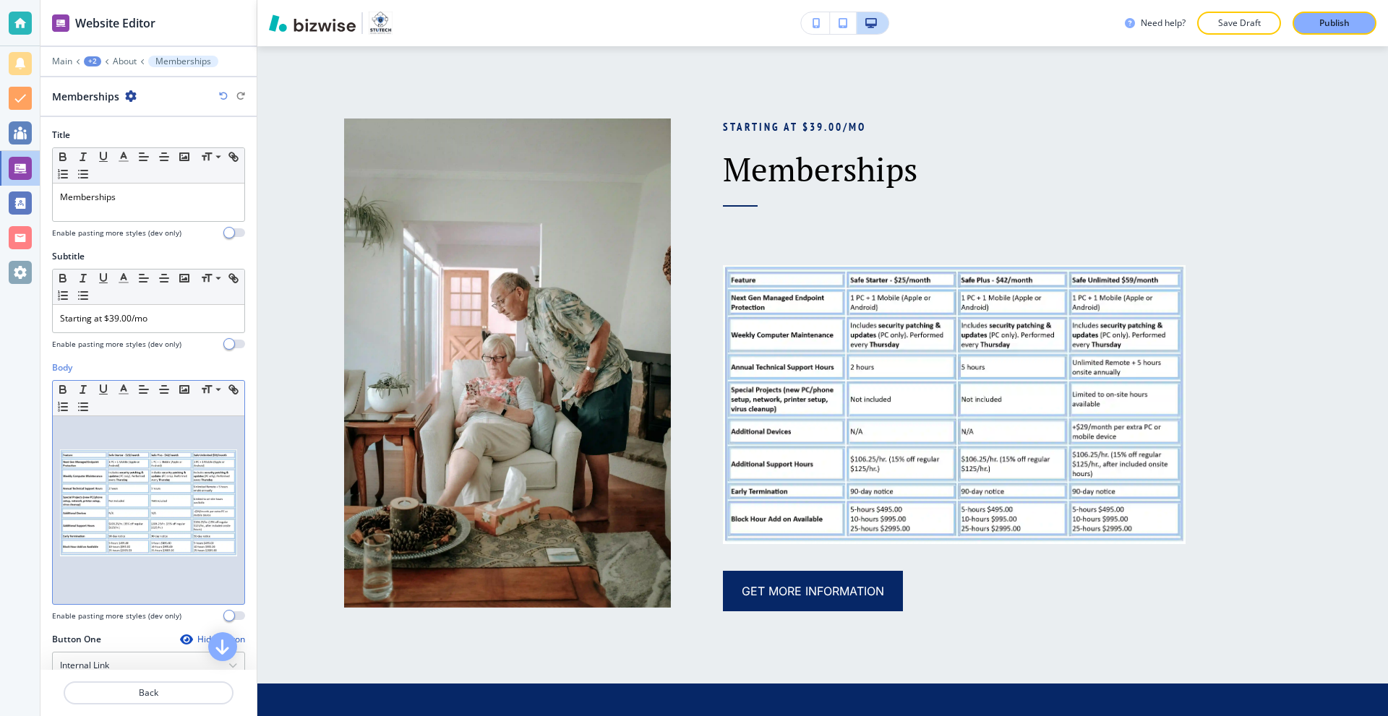
click at [82, 569] on div at bounding box center [149, 510] width 192 height 188
click at [68, 442] on p at bounding box center [148, 443] width 177 height 13
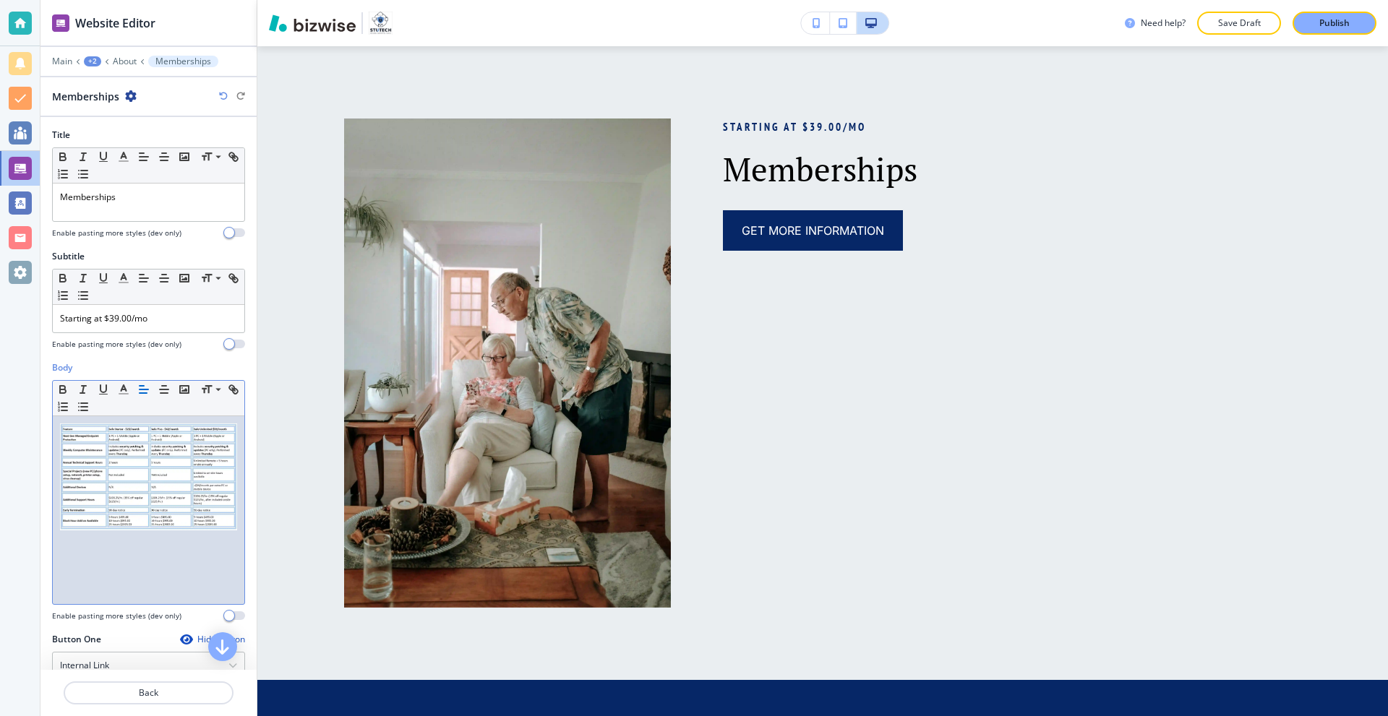
click at [101, 442] on img at bounding box center [148, 477] width 177 height 107
click at [227, 505] on div at bounding box center [149, 510] width 192 height 188
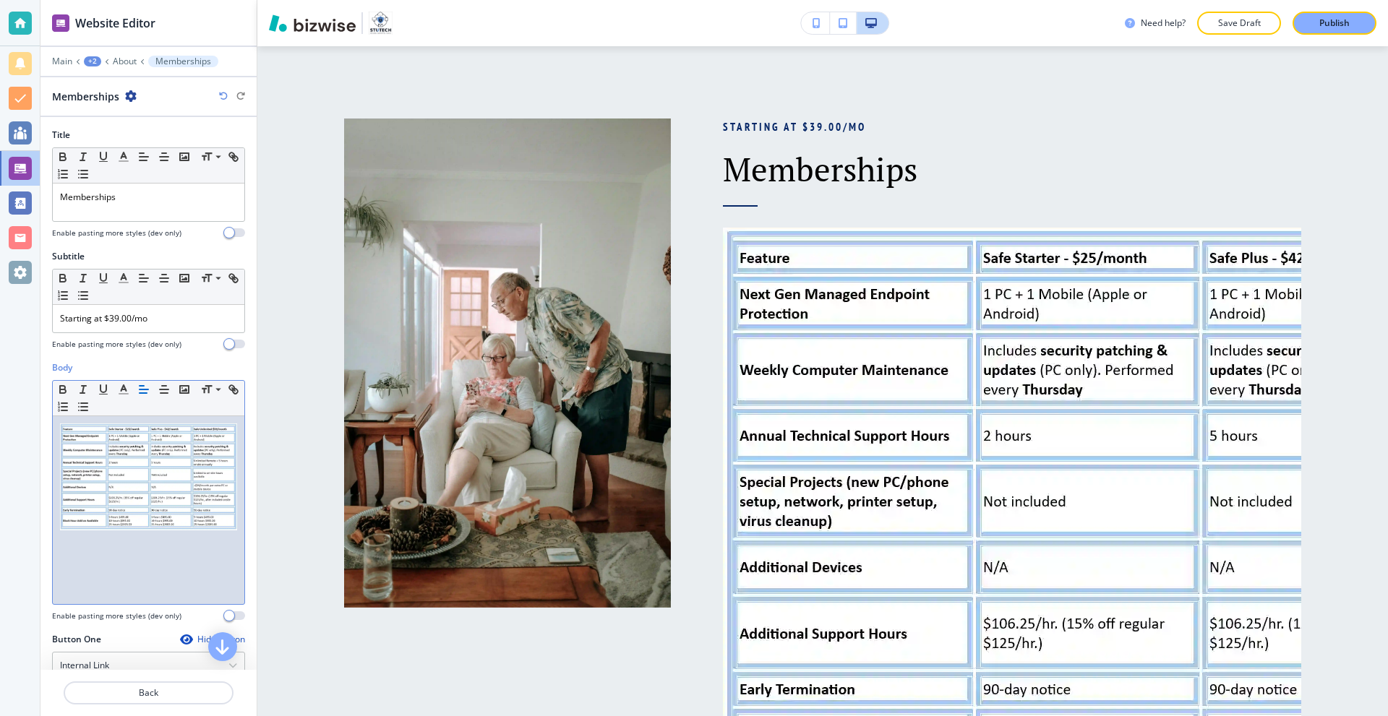
click at [167, 478] on img at bounding box center [148, 477] width 177 height 107
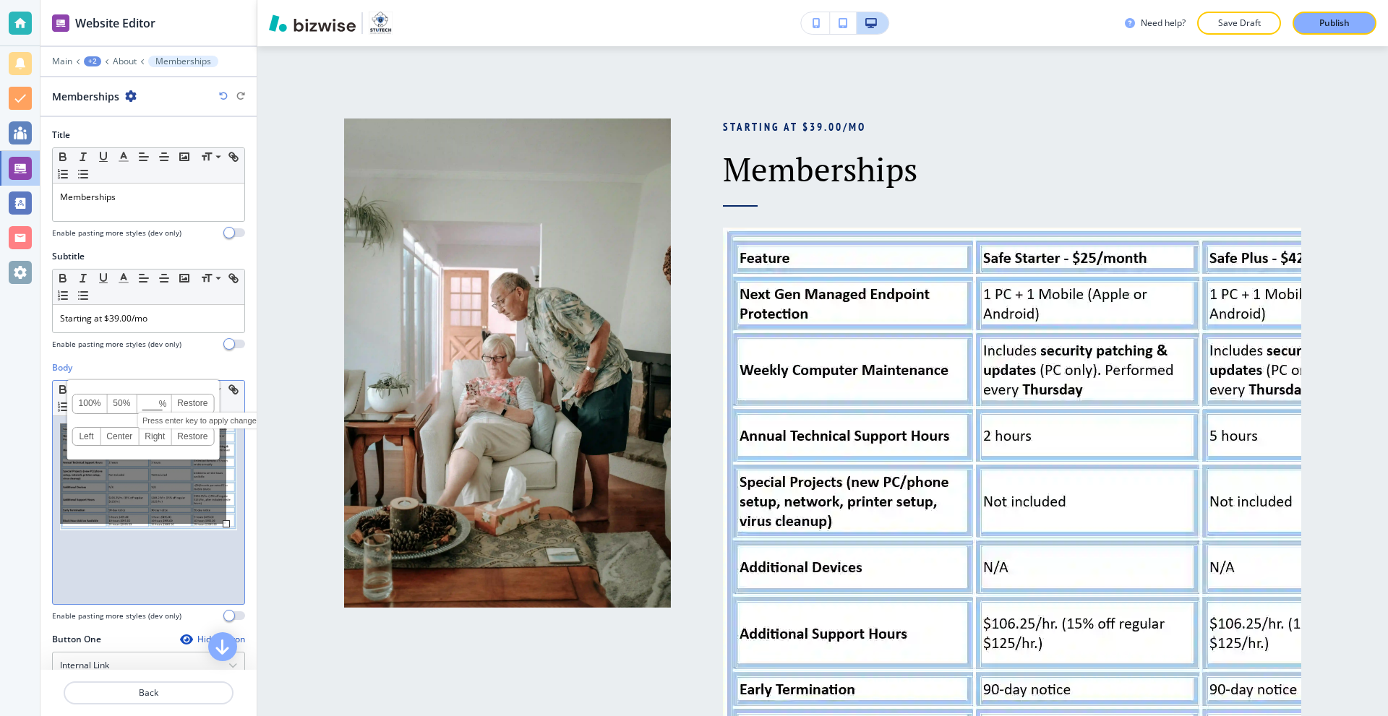
click at [151, 403] on input at bounding box center [153, 405] width 33 height 10
type input "80"
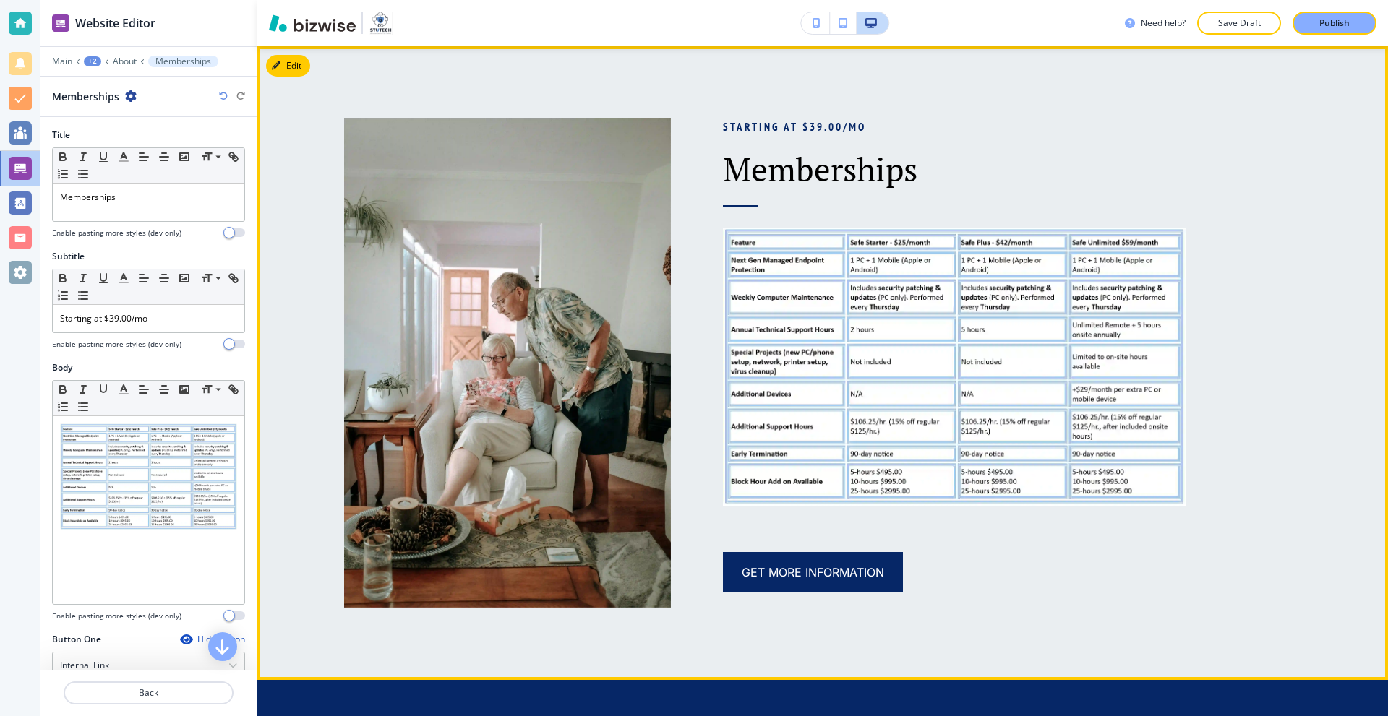
click at [1242, 359] on p at bounding box center [1012, 370] width 579 height 284
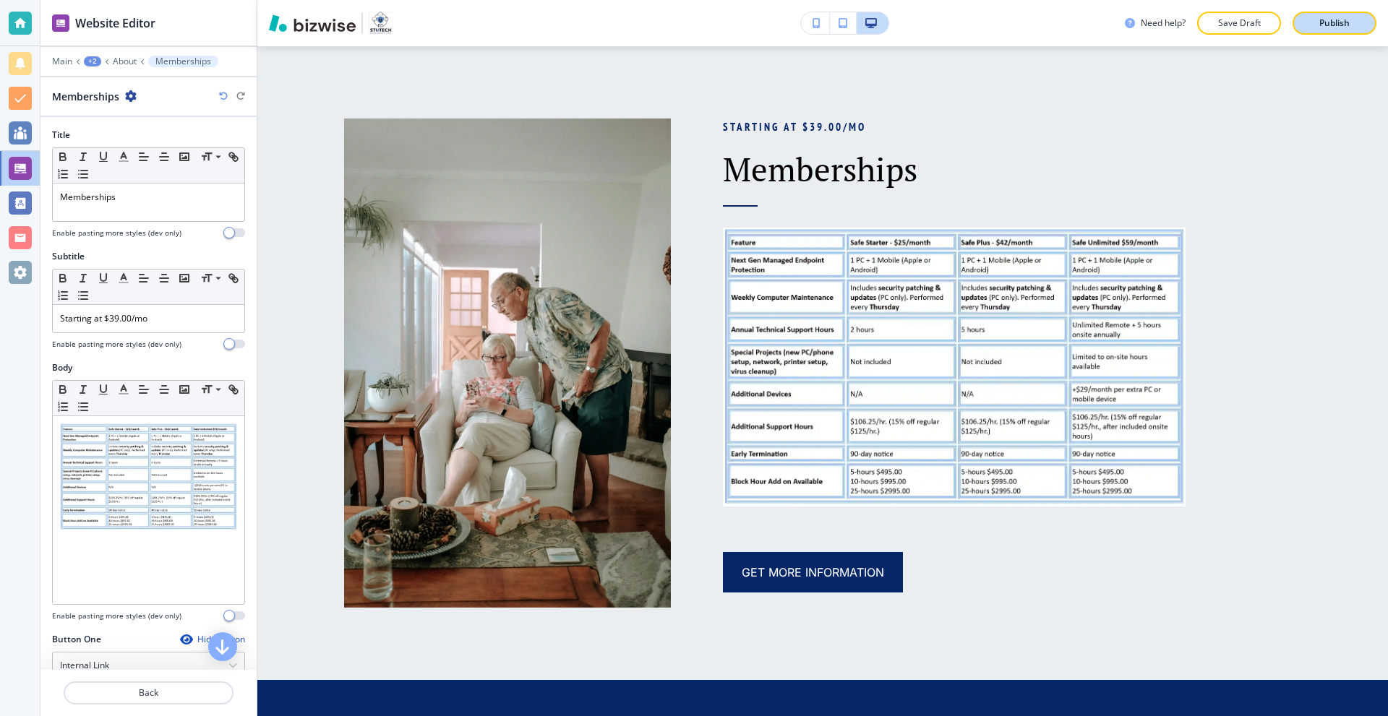
click at [1322, 27] on p "Publish" at bounding box center [1334, 23] width 30 height 13
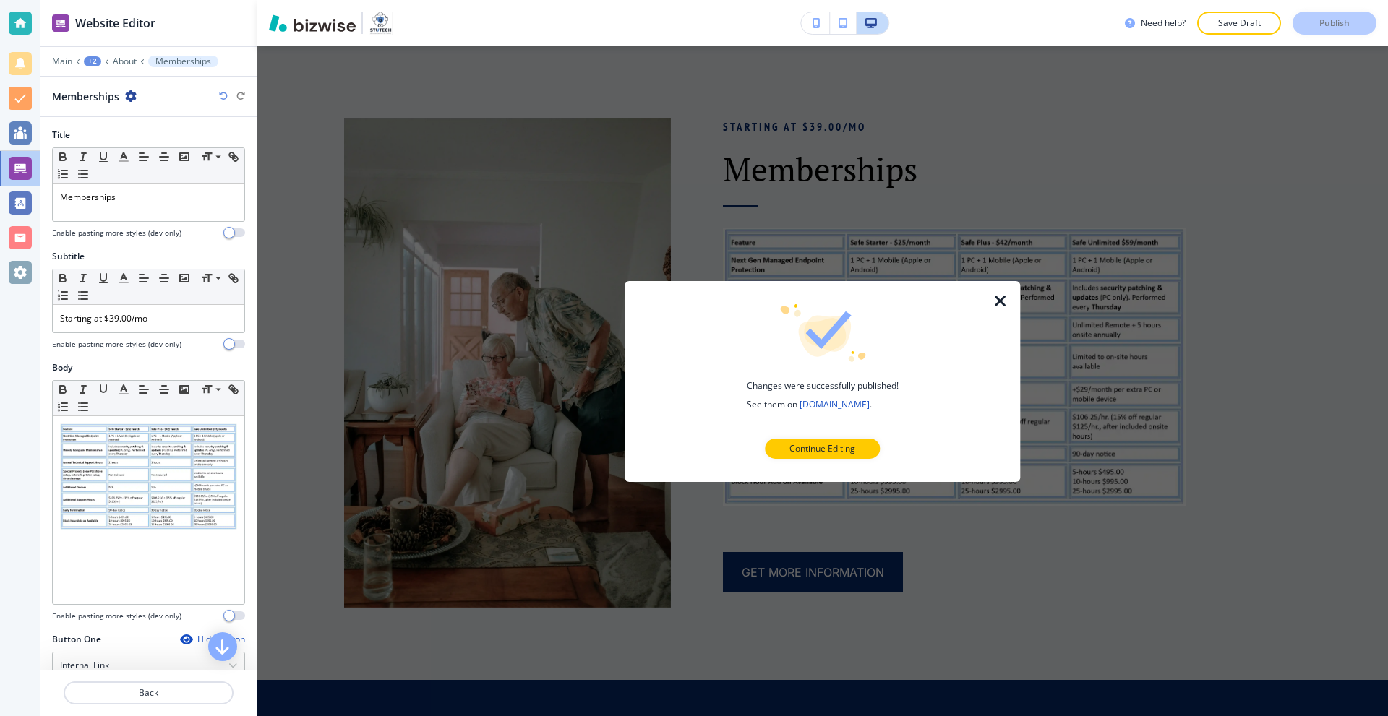
click at [993, 297] on icon "button" at bounding box center [1000, 300] width 17 height 17
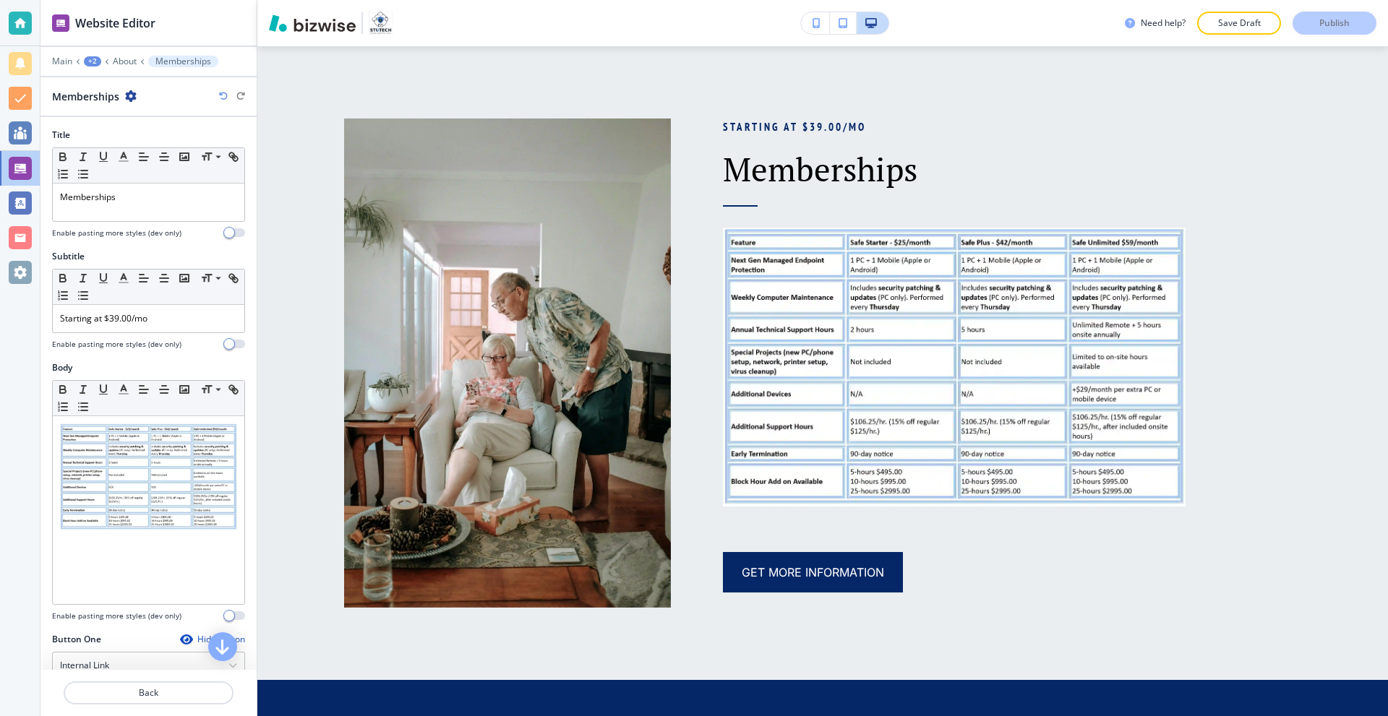
click at [20, 17] on div at bounding box center [20, 23] width 23 height 23
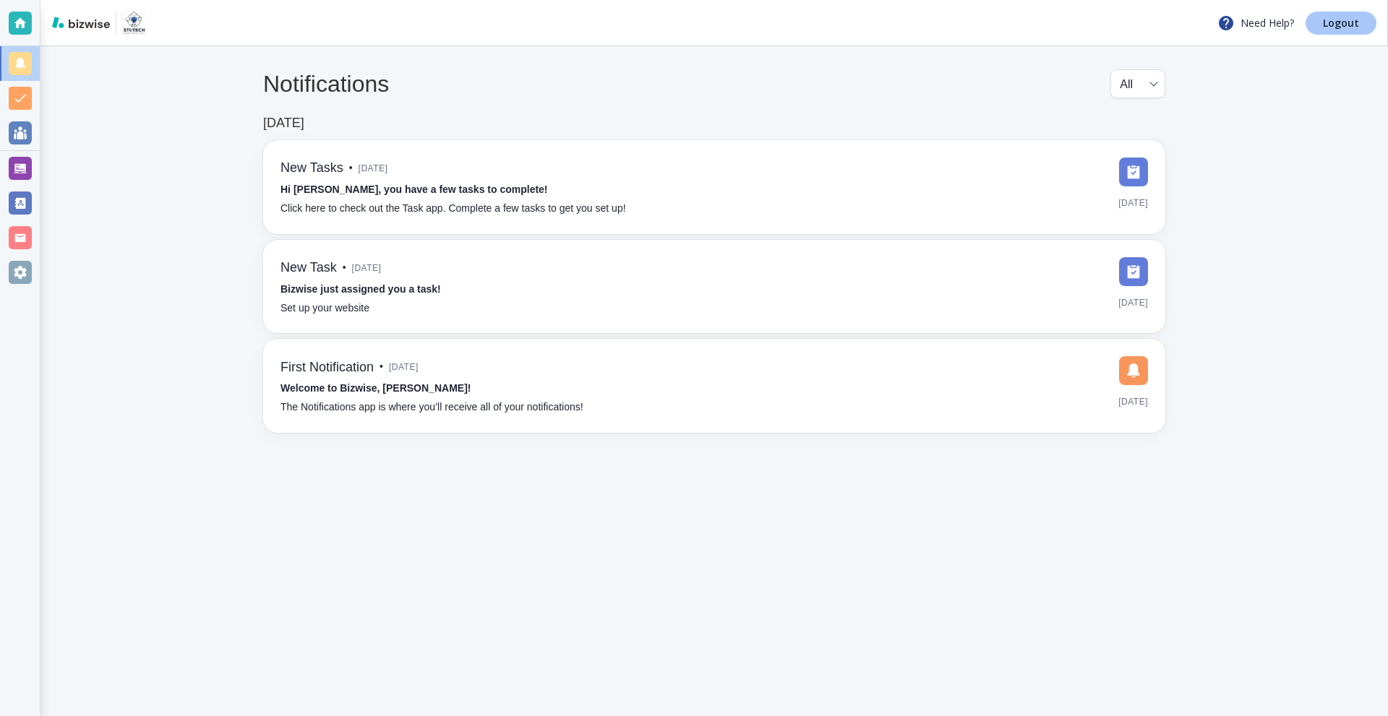
click at [1335, 22] on p "Logout" at bounding box center [1341, 23] width 36 height 10
